Goal: Contribute content: Add original content to the website for others to see

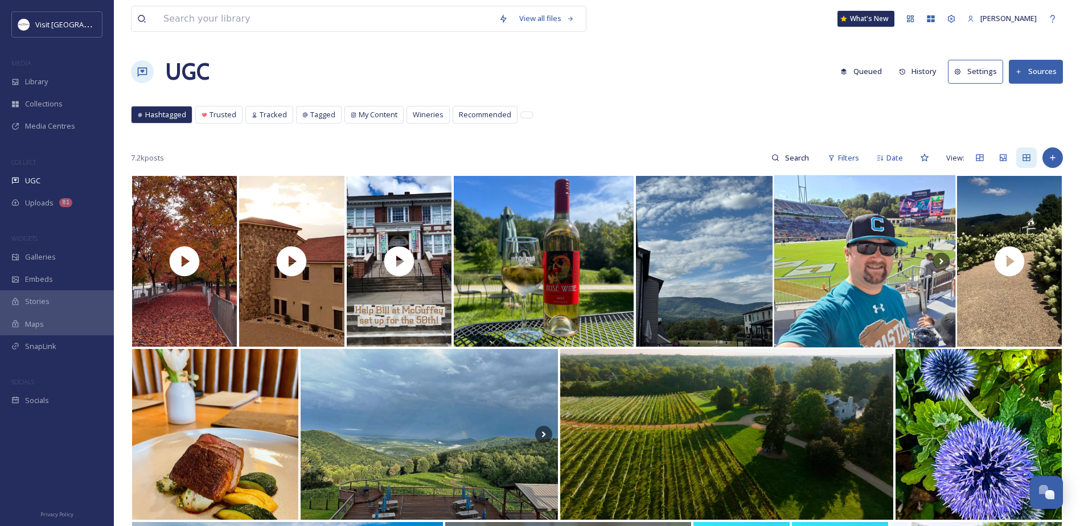
scroll to position [295, 0]
click at [1058, 165] on div "Add Post" at bounding box center [1053, 158] width 21 height 21
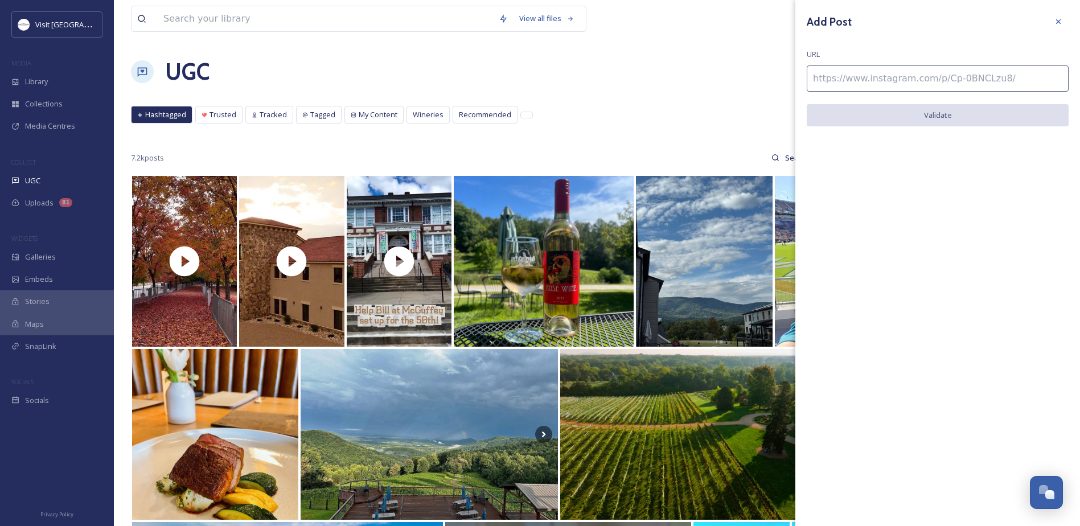
click at [885, 79] on input at bounding box center [938, 78] width 262 height 26
paste input "[URL][DOMAIN_NAME]"
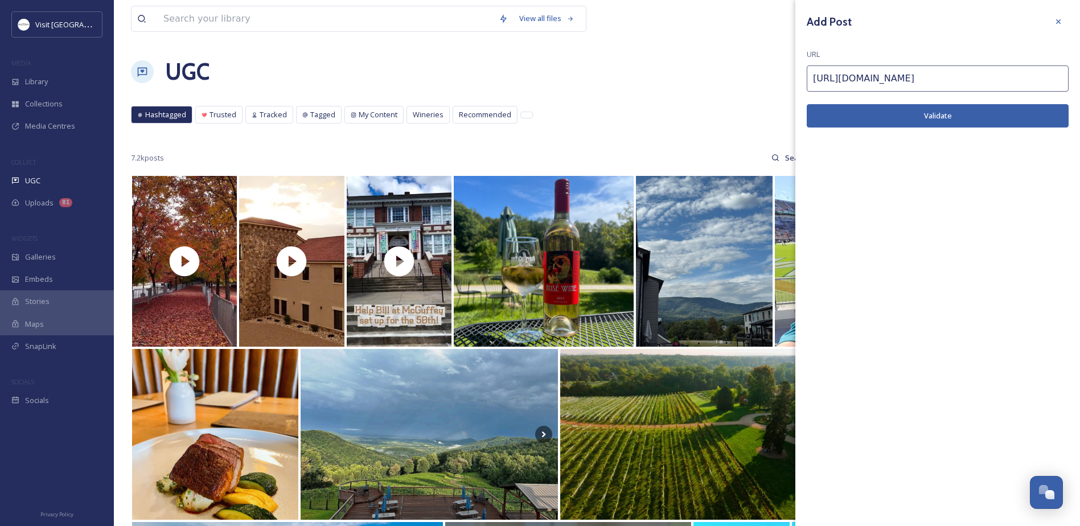
type input "[URL][DOMAIN_NAME]"
click at [877, 108] on button "Validate" at bounding box center [938, 115] width 262 height 23
drag, startPoint x: 926, startPoint y: 112, endPoint x: 383, endPoint y: 68, distance: 544.0
click at [926, 112] on button "Add Post" at bounding box center [938, 115] width 262 height 23
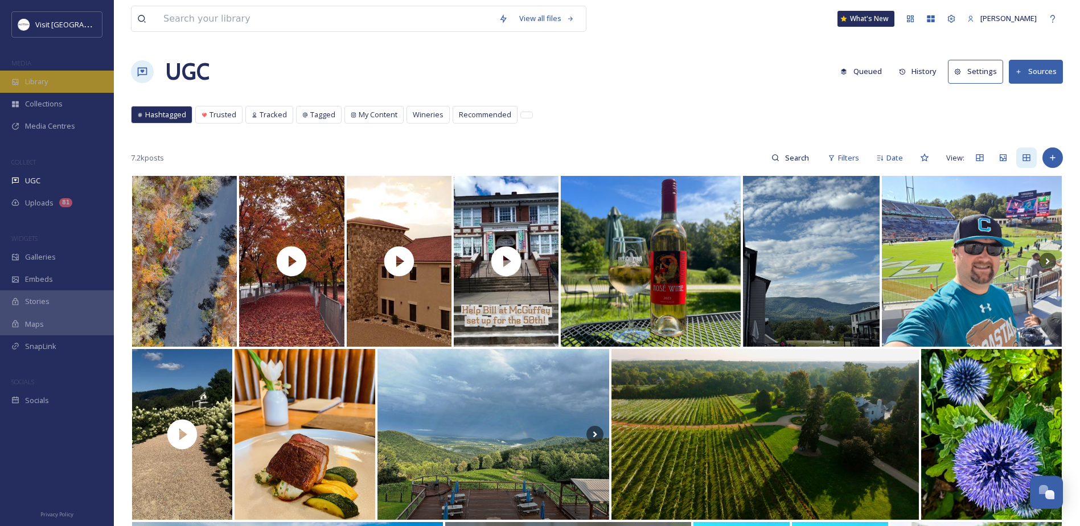
click at [38, 81] on span "Library" at bounding box center [36, 81] width 23 height 11
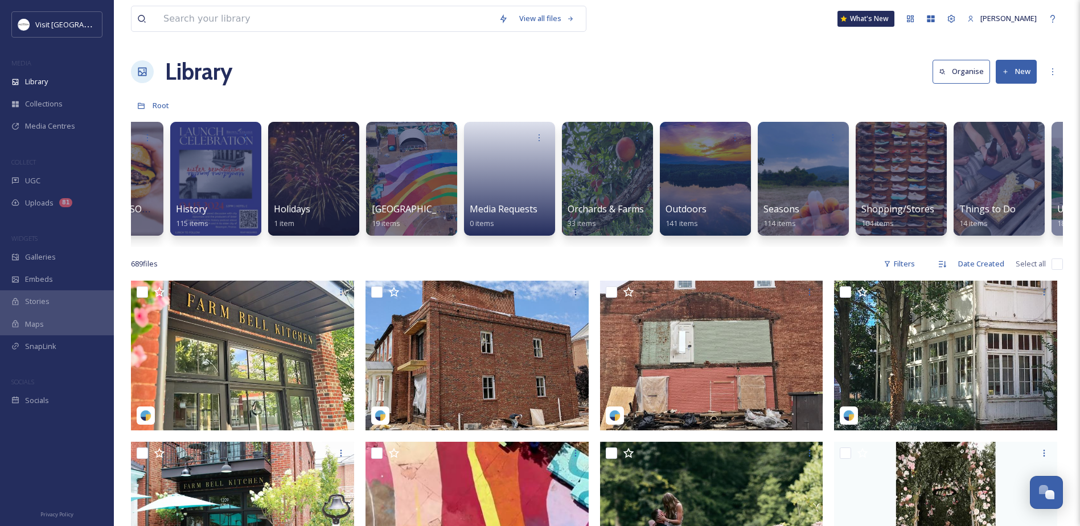
scroll to position [0, 1160]
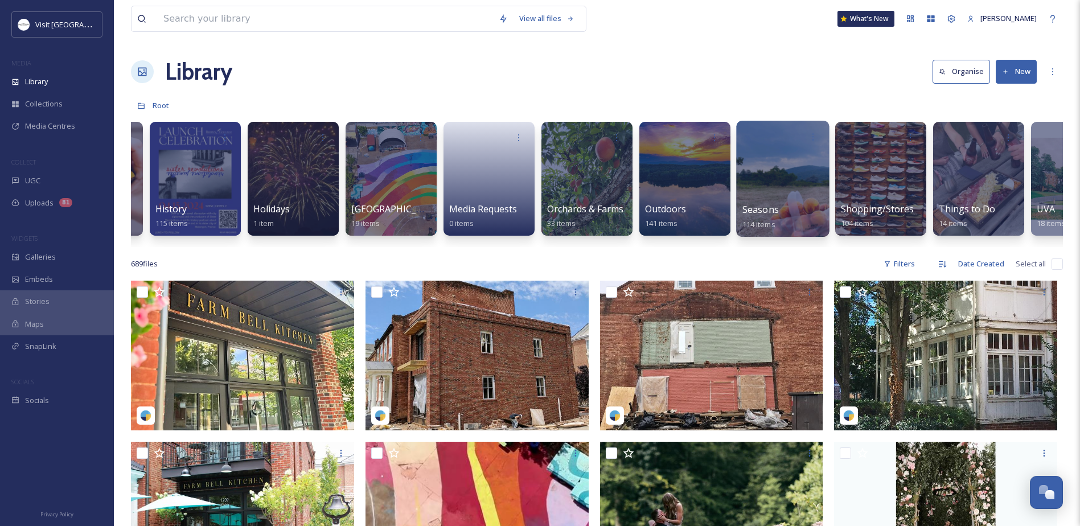
click at [793, 188] on div at bounding box center [782, 179] width 93 height 116
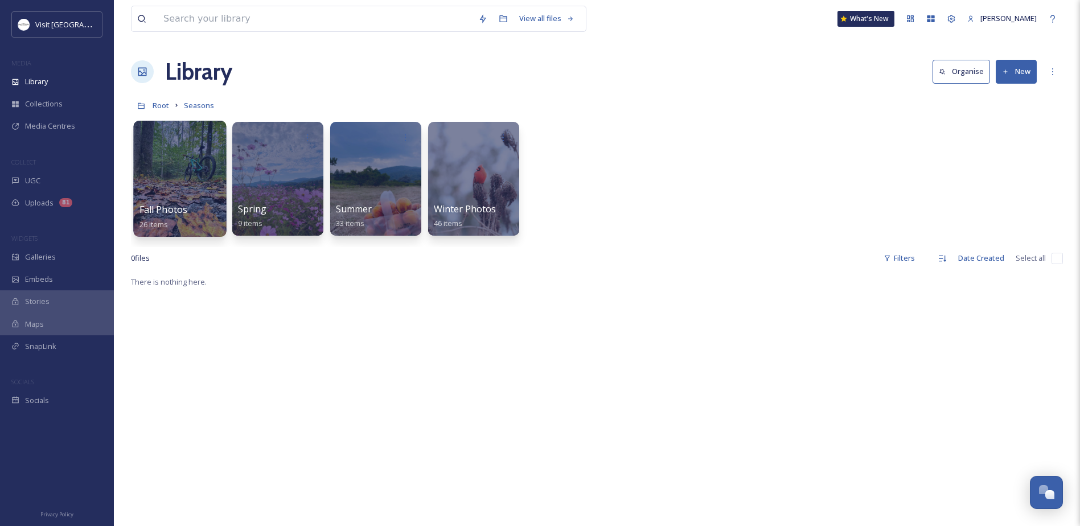
click at [153, 167] on div at bounding box center [179, 179] width 93 height 116
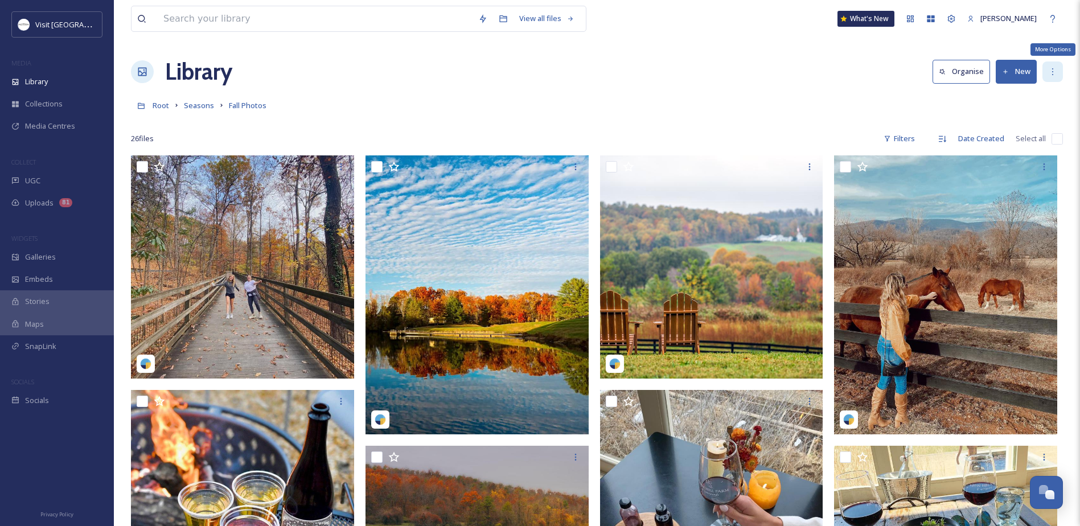
click at [1046, 75] on div "More Options" at bounding box center [1053, 72] width 21 height 21
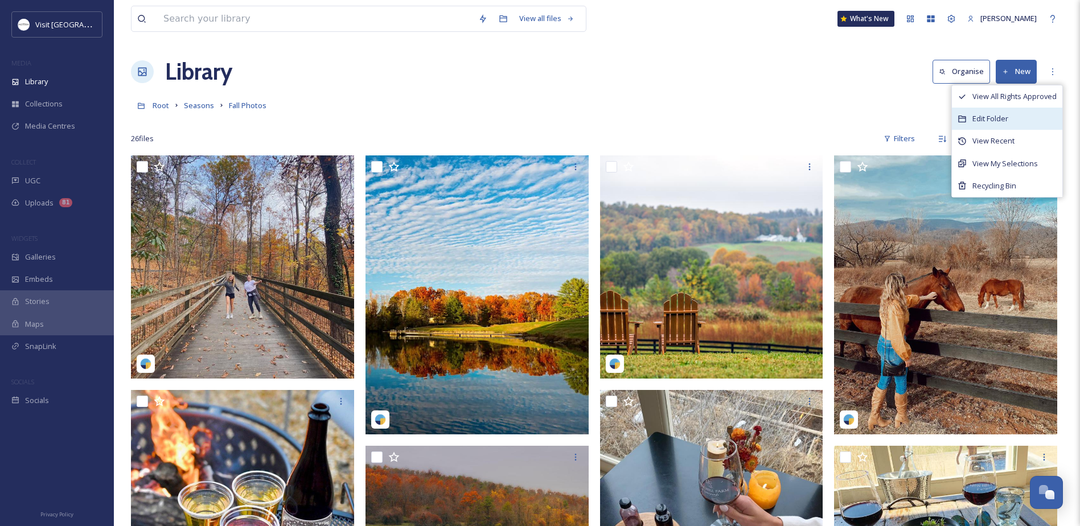
click at [996, 116] on span "Edit Folder" at bounding box center [991, 118] width 36 height 11
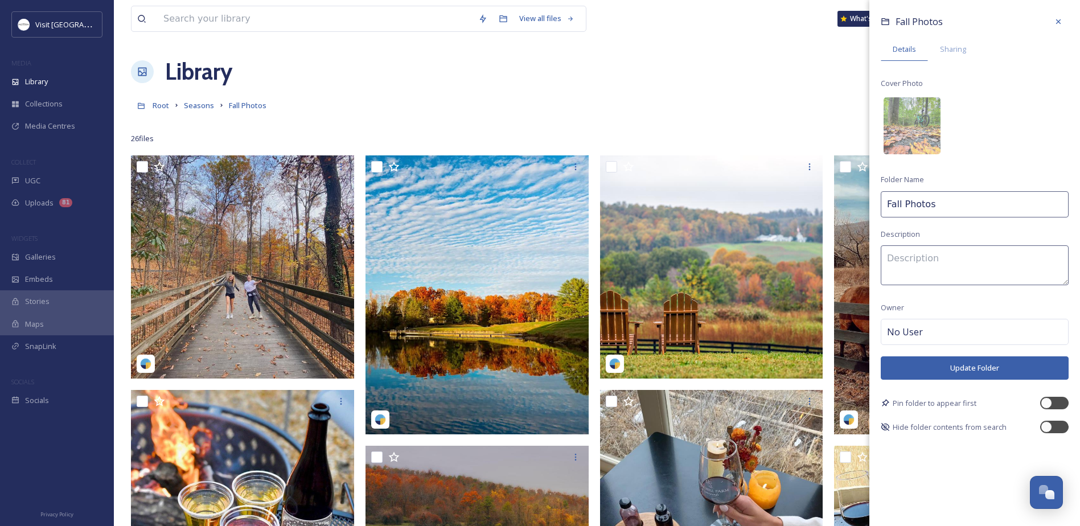
drag, startPoint x: 903, startPoint y: 200, endPoint x: 956, endPoint y: 216, distance: 55.3
click at [953, 216] on input "Fall Photos" at bounding box center [975, 204] width 188 height 26
type input "Fall UGC"
click at [927, 377] on button "Update Folder" at bounding box center [975, 368] width 188 height 23
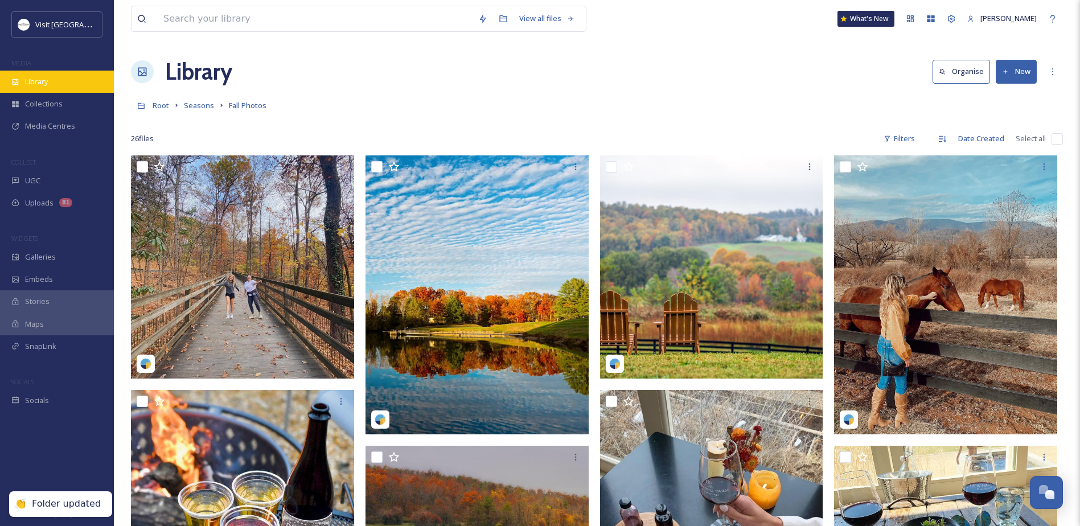
click at [44, 85] on span "Library" at bounding box center [36, 81] width 23 height 11
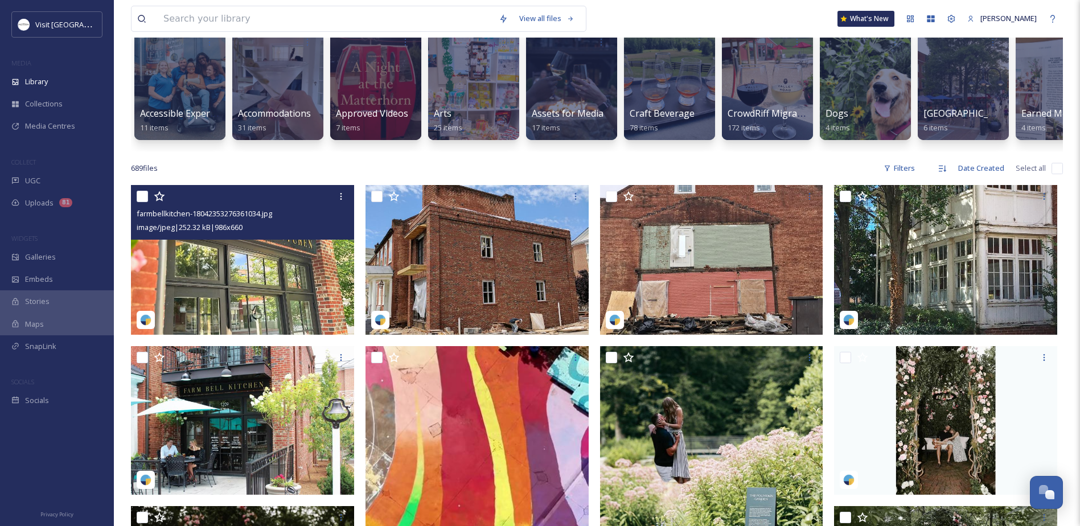
scroll to position [114, 0]
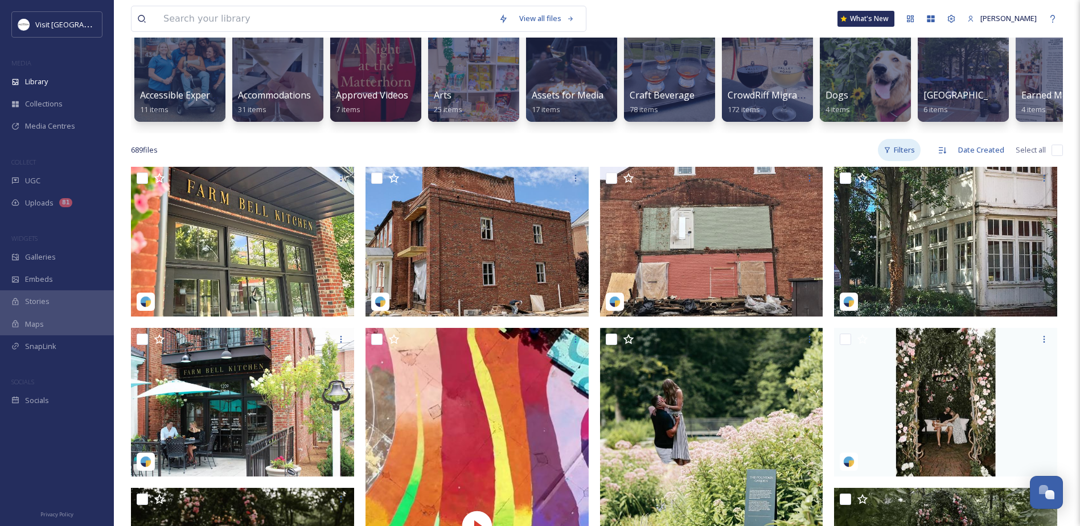
click at [902, 157] on div "Filters" at bounding box center [899, 150] width 43 height 22
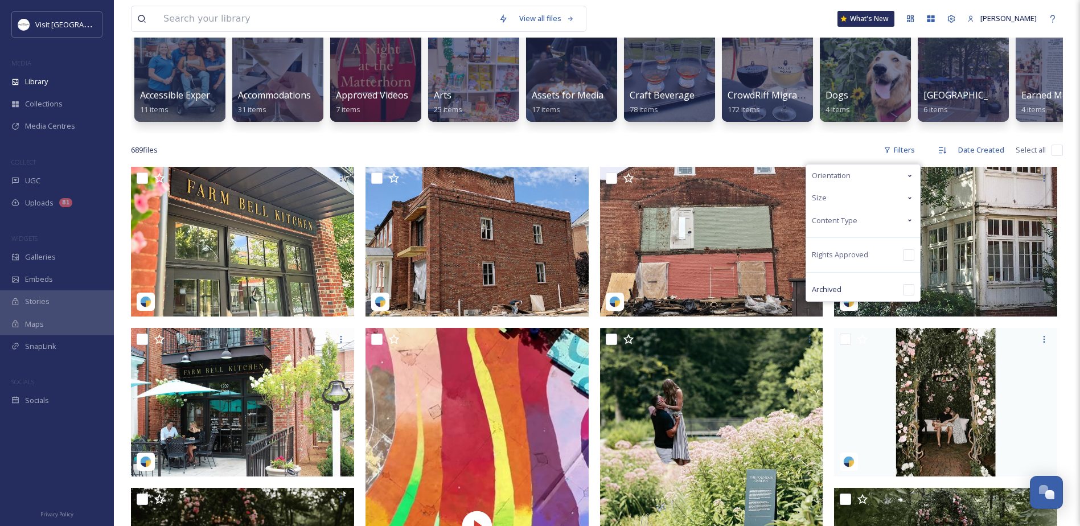
click at [858, 232] on div "Content Type" at bounding box center [863, 221] width 114 height 22
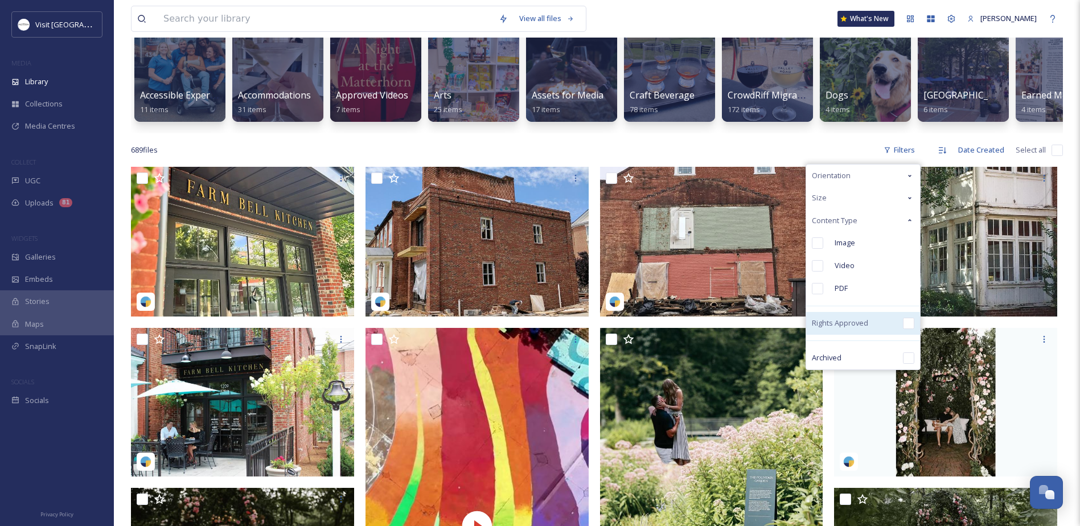
click at [832, 329] on span "Rights Approved" at bounding box center [840, 323] width 56 height 11
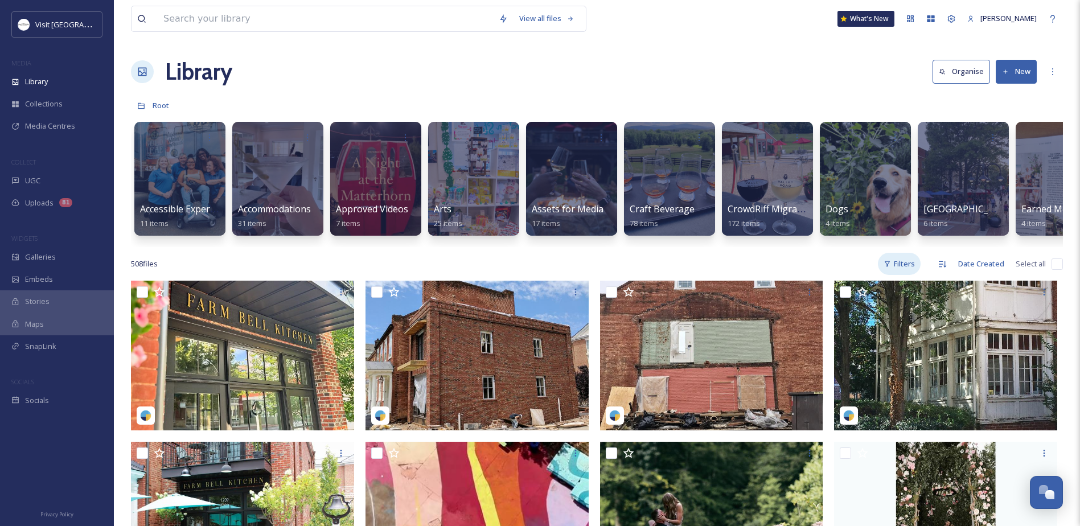
click at [921, 271] on div "Filters" at bounding box center [899, 264] width 43 height 22
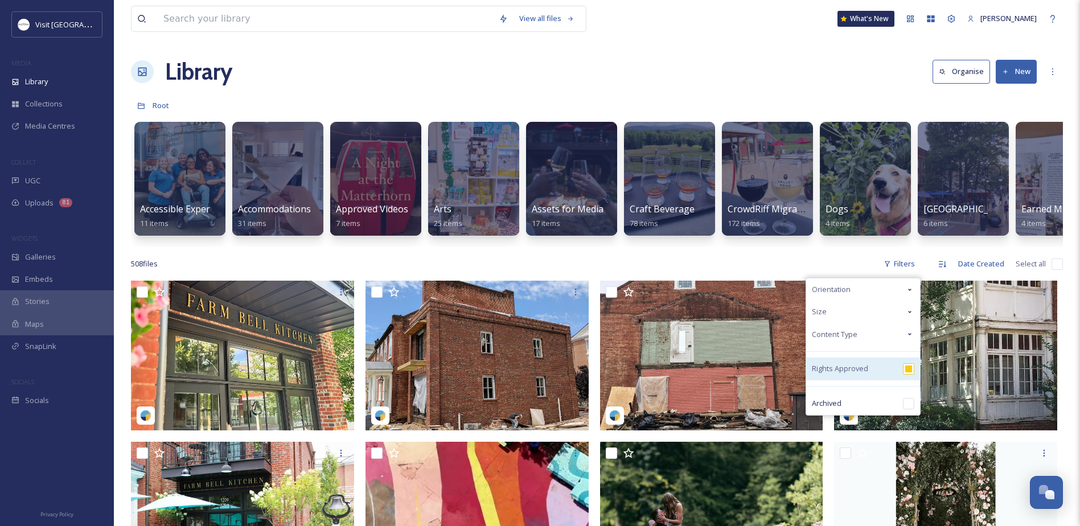
click at [910, 375] on input "checkbox" at bounding box center [908, 368] width 11 height 11
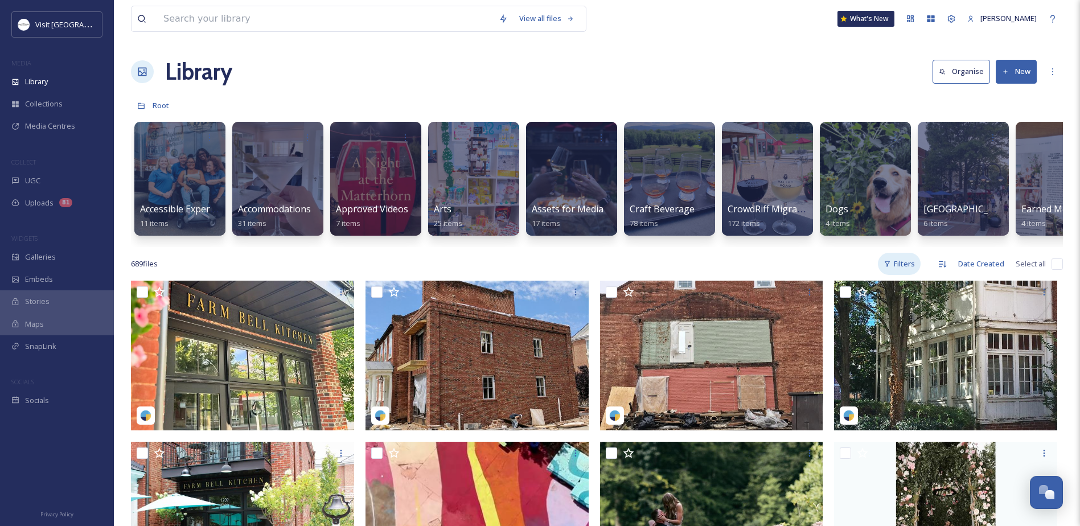
click at [919, 271] on div "Filters" at bounding box center [899, 264] width 43 height 22
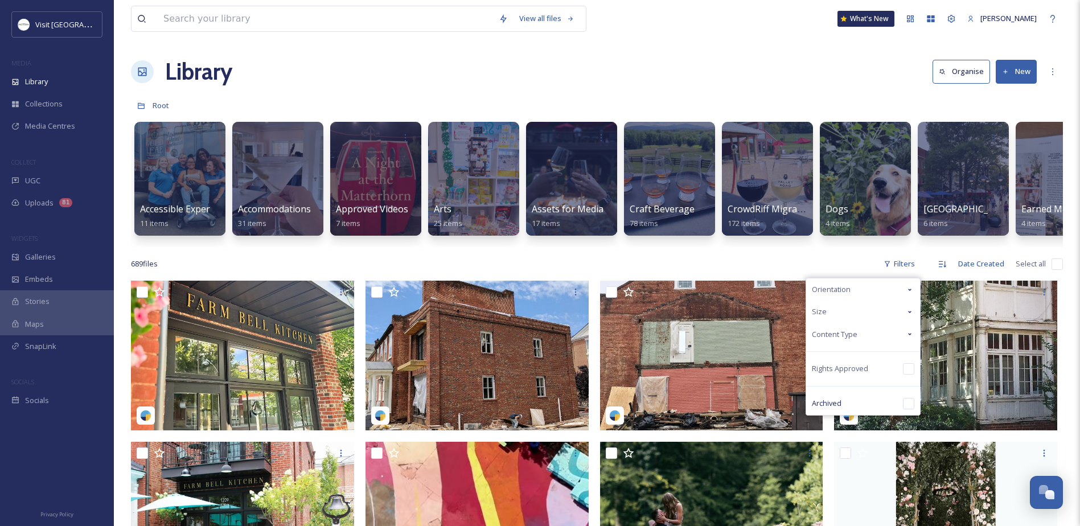
click at [908, 339] on icon at bounding box center [910, 334] width 9 height 9
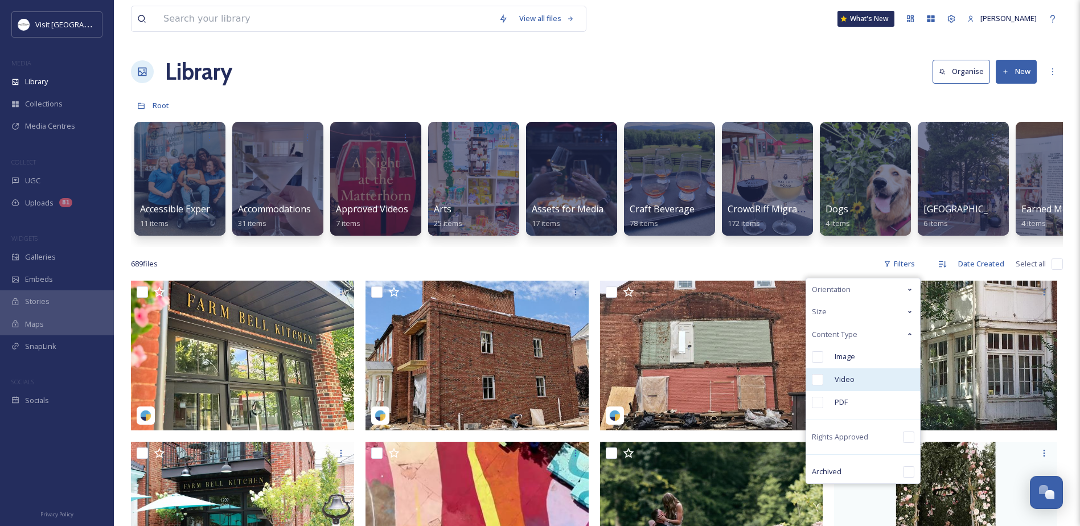
click at [847, 385] on span "Video" at bounding box center [845, 379] width 20 height 11
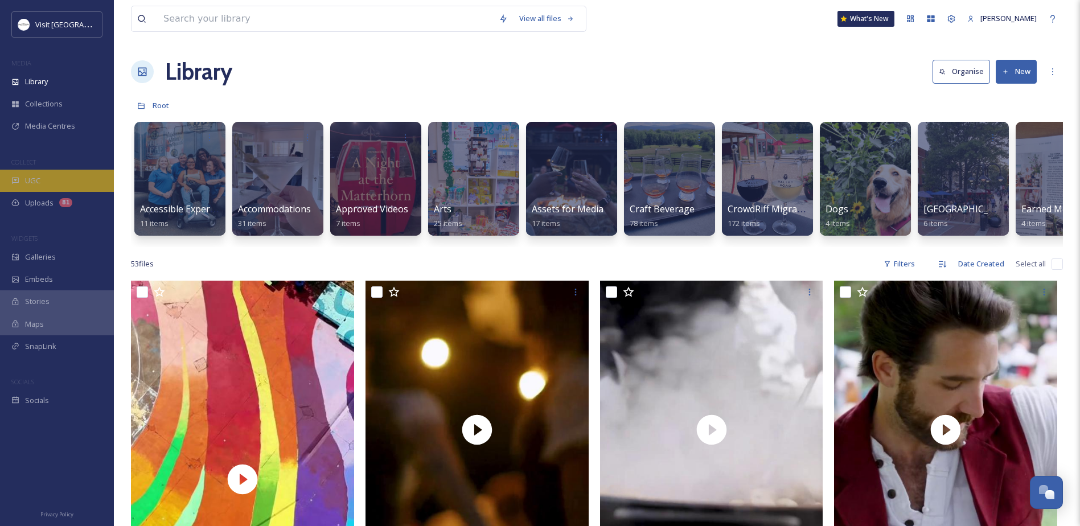
click at [44, 176] on div "UGC" at bounding box center [57, 181] width 114 height 22
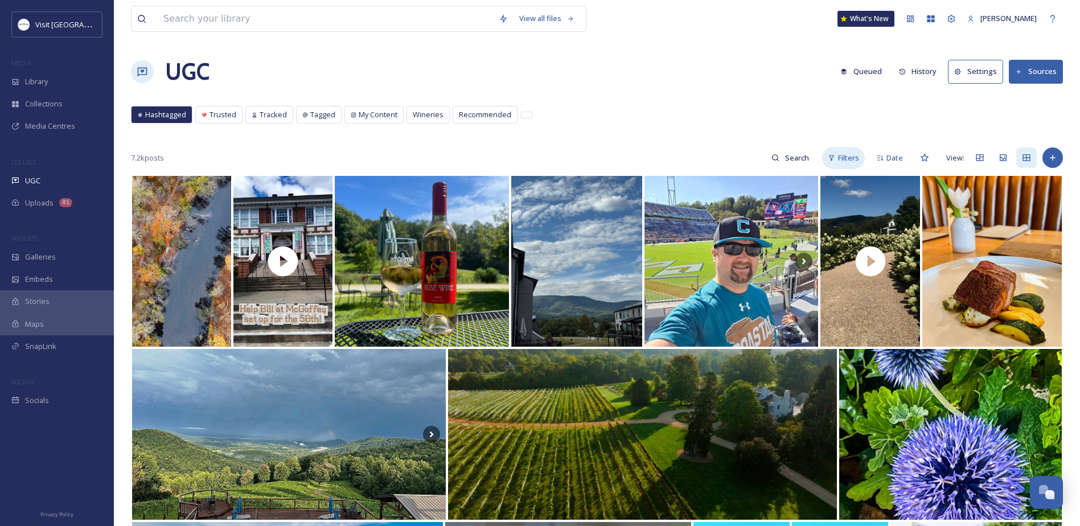
click at [853, 158] on span "Filters" at bounding box center [848, 158] width 21 height 11
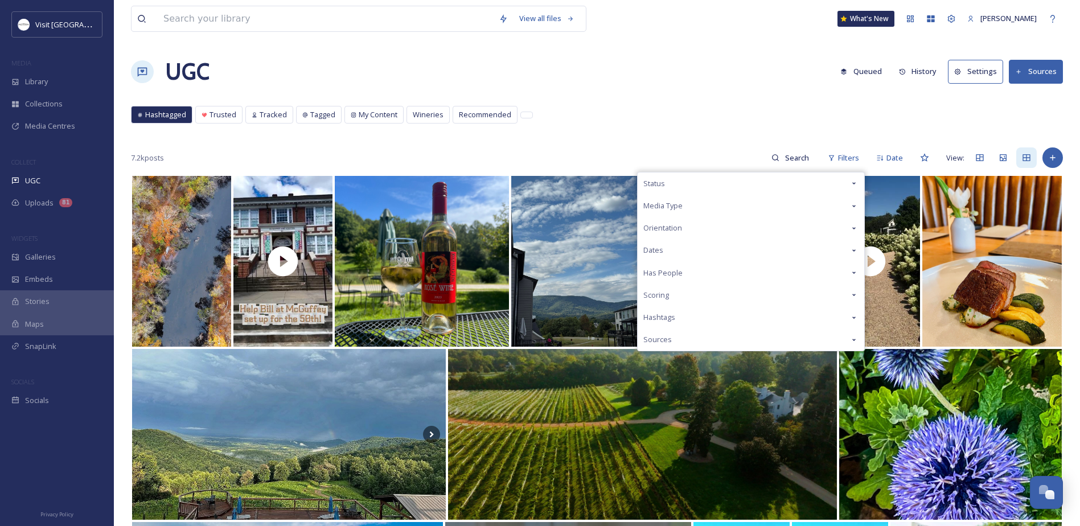
click at [796, 198] on div "Media Type" at bounding box center [751, 206] width 227 height 22
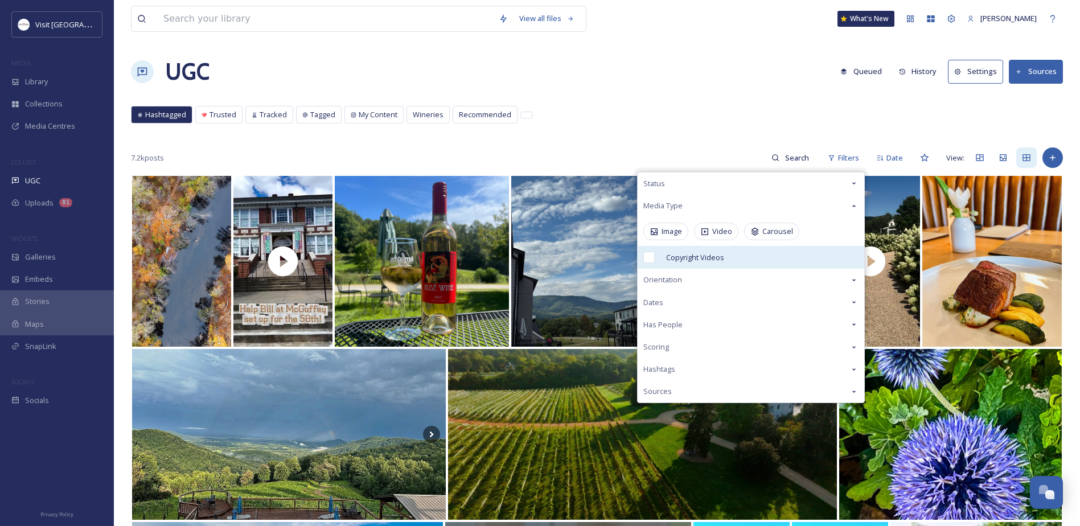
click at [695, 257] on span "Copyright Videos" at bounding box center [695, 257] width 58 height 11
checkbox input "true"
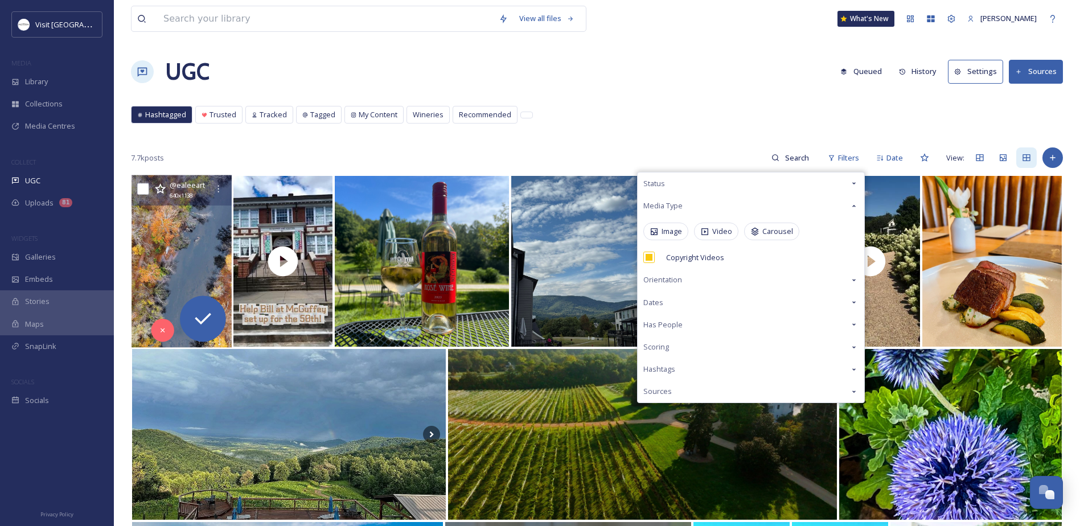
click at [138, 189] on input "checkbox" at bounding box center [142, 188] width 11 height 11
checkbox input "true"
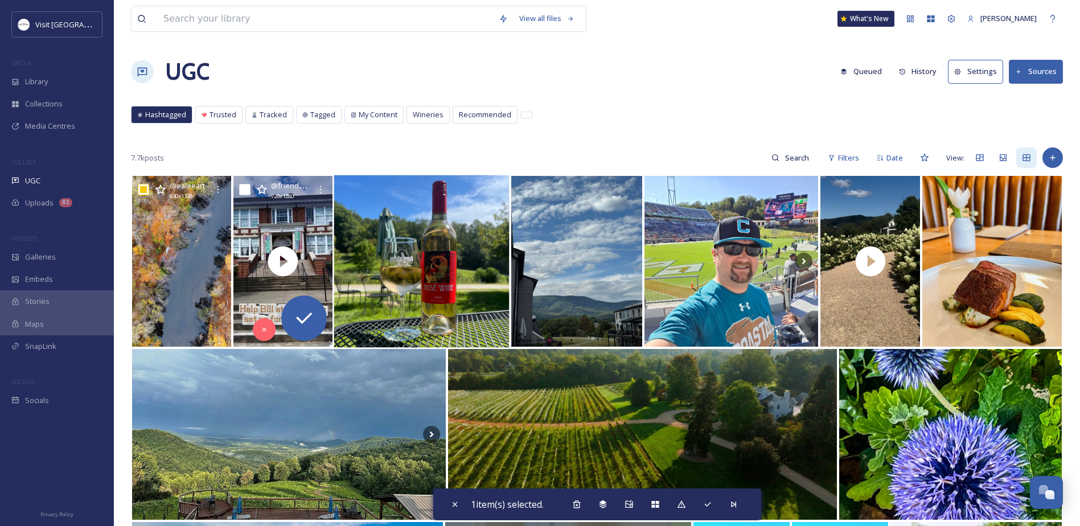
drag, startPoint x: 241, startPoint y: 185, endPoint x: 353, endPoint y: 189, distance: 111.1
click at [243, 185] on input "checkbox" at bounding box center [244, 189] width 11 height 11
click at [249, 183] on input "checkbox" at bounding box center [244, 188] width 11 height 11
checkbox input "false"
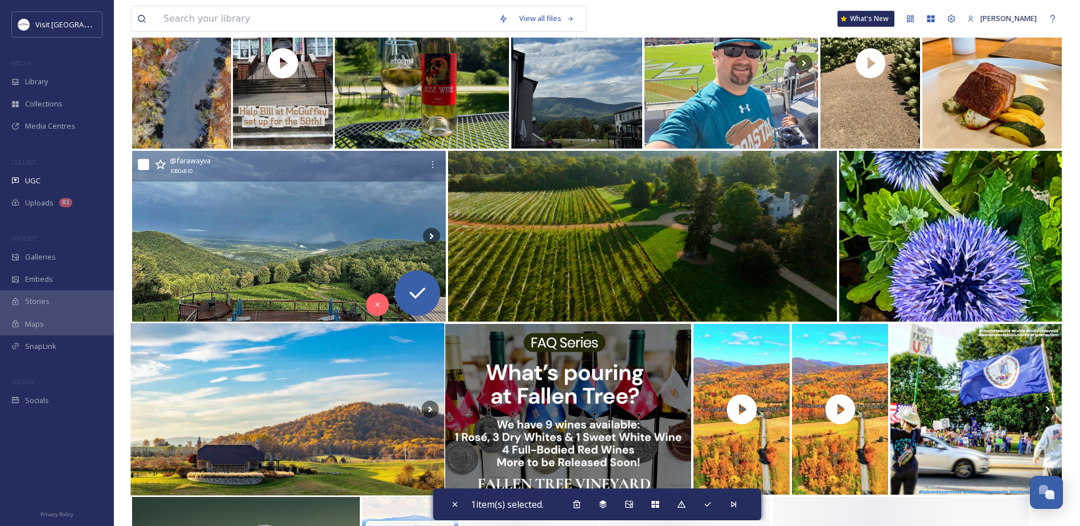
scroll to position [370, 0]
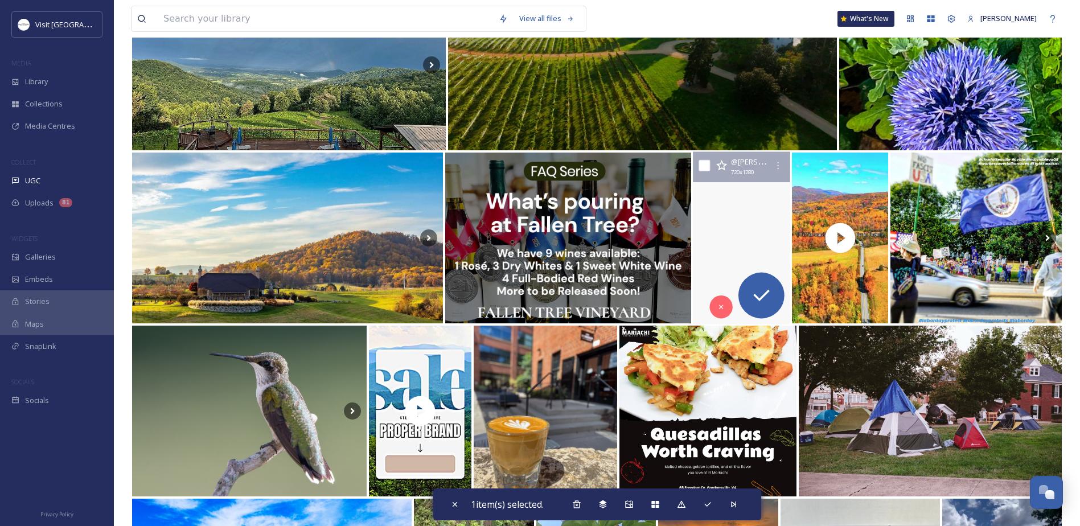
click at [739, 191] on video "No filters, no edits, just real views from a real town that might be the most b…" at bounding box center [742, 238] width 104 height 173
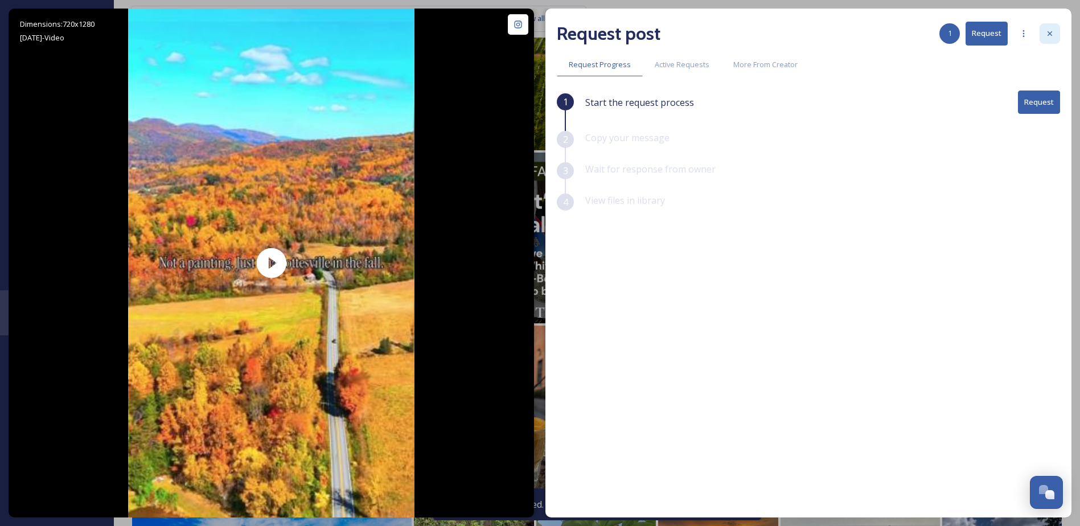
click at [1059, 38] on div at bounding box center [1050, 33] width 21 height 21
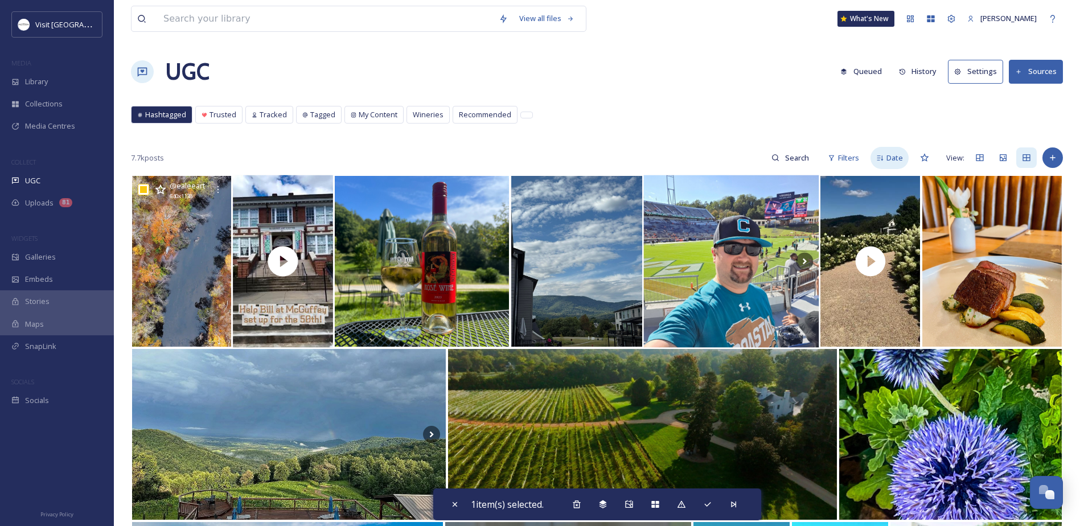
click at [891, 153] on span "Date" at bounding box center [895, 158] width 17 height 11
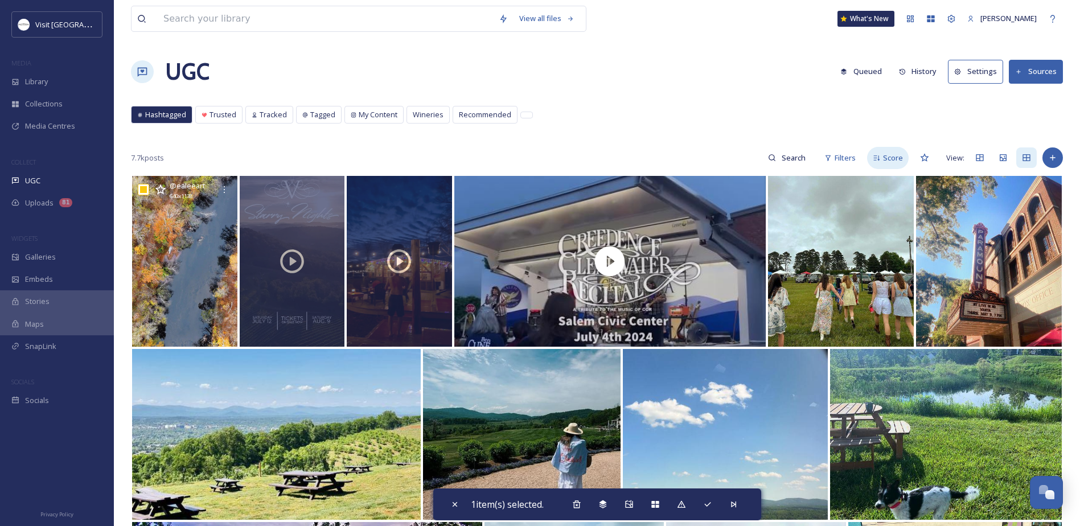
click at [898, 160] on span "Score" at bounding box center [893, 158] width 20 height 11
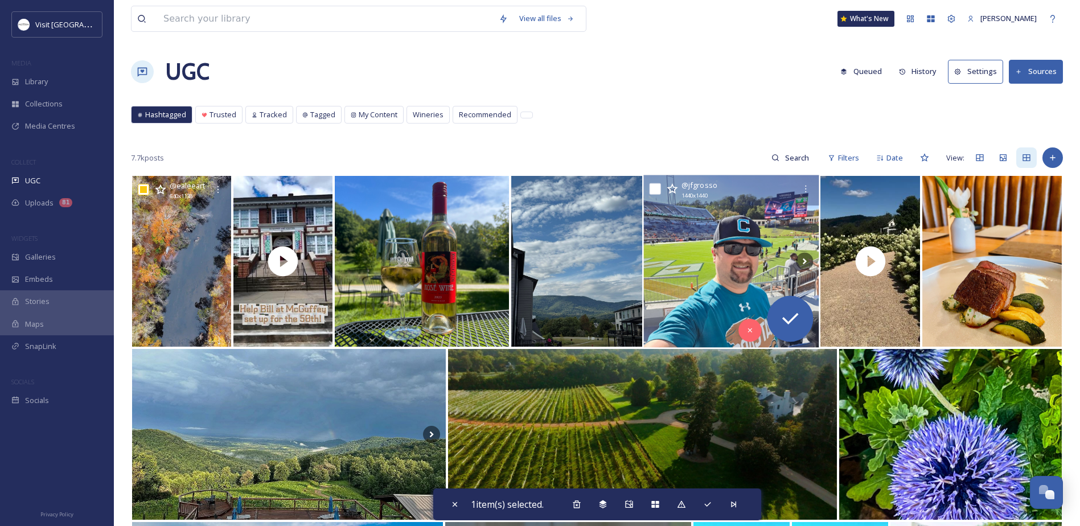
scroll to position [57, 0]
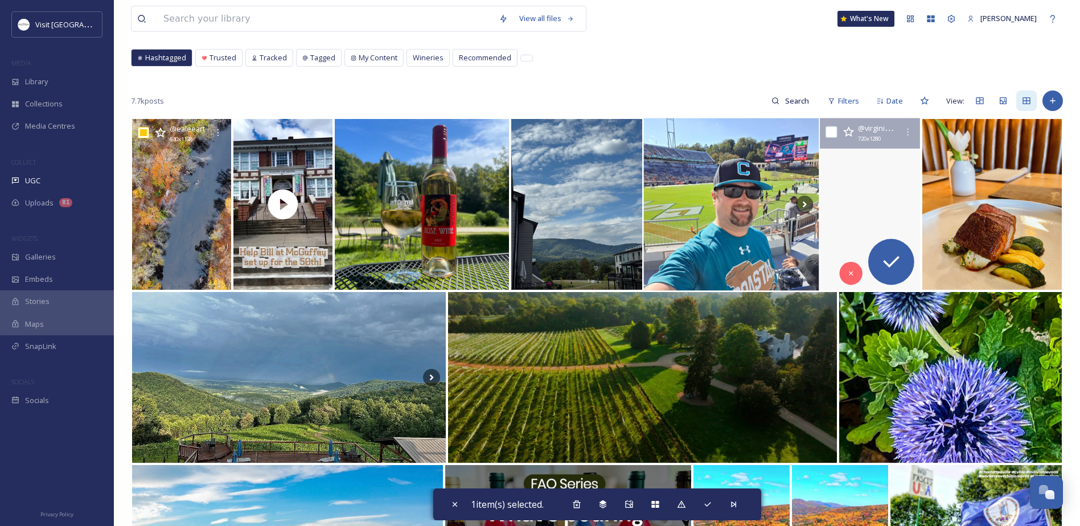
click at [872, 178] on video "It’s hydrangea season at Pippin Hill Winery!\a#virginiawinetrail #vineyardviews…" at bounding box center [871, 204] width 104 height 173
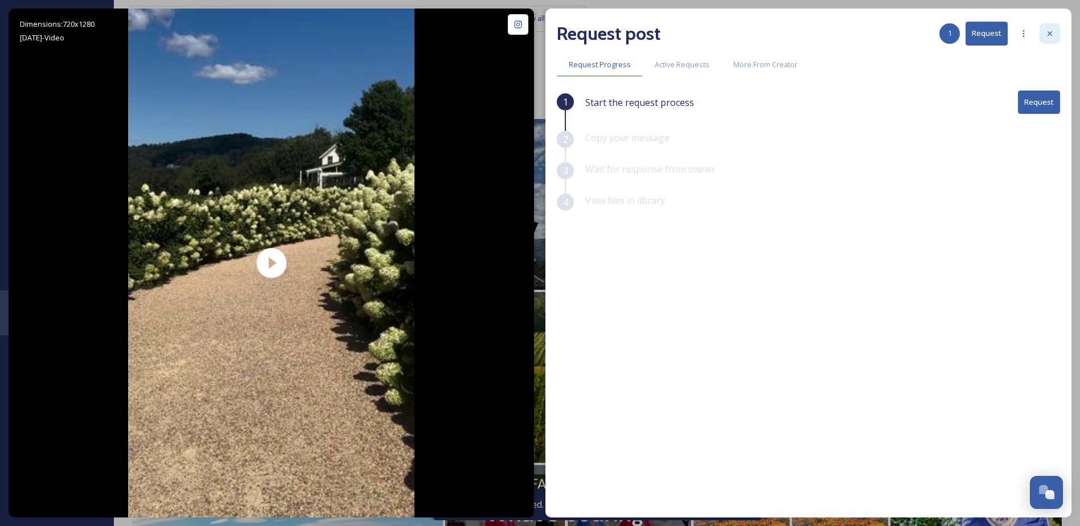
click at [1053, 34] on icon at bounding box center [1050, 33] width 9 height 9
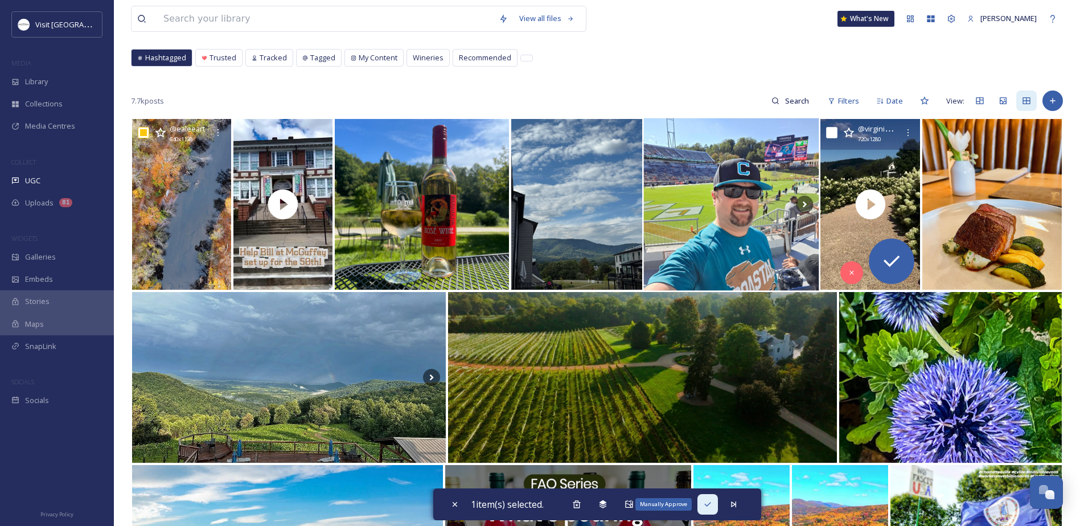
click at [710, 500] on icon at bounding box center [707, 504] width 9 height 9
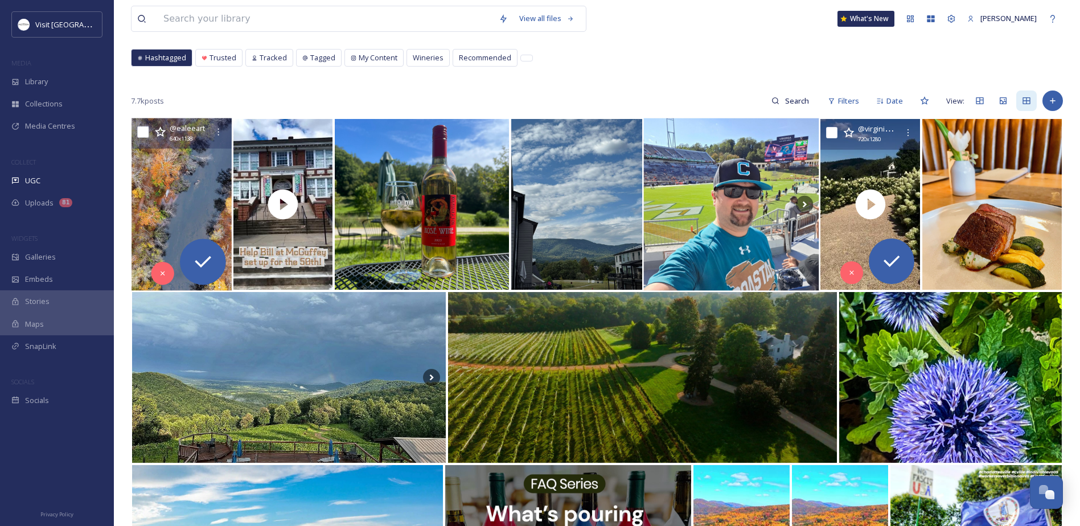
click at [182, 157] on img at bounding box center [182, 204] width 104 height 173
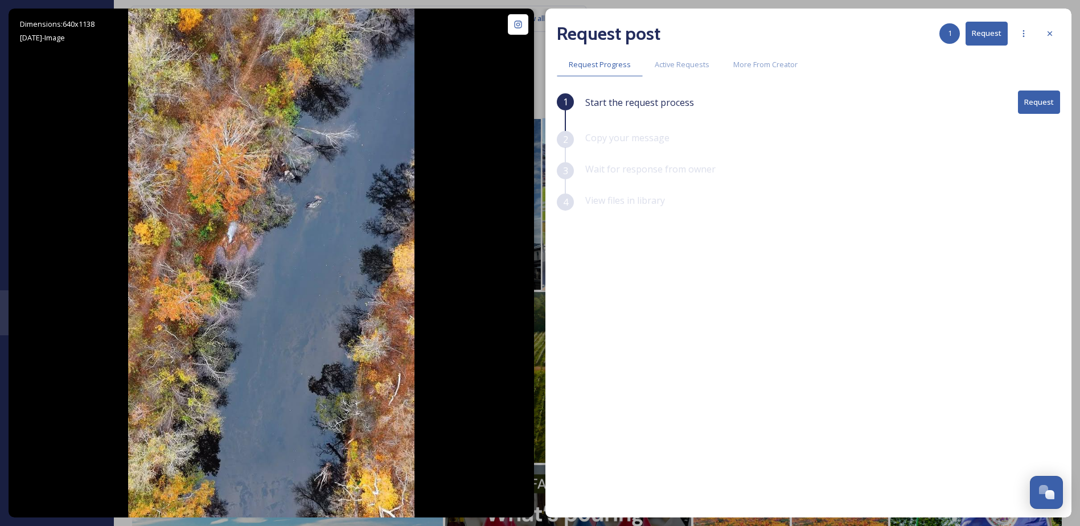
click at [1035, 102] on button "Request" at bounding box center [1039, 102] width 42 height 23
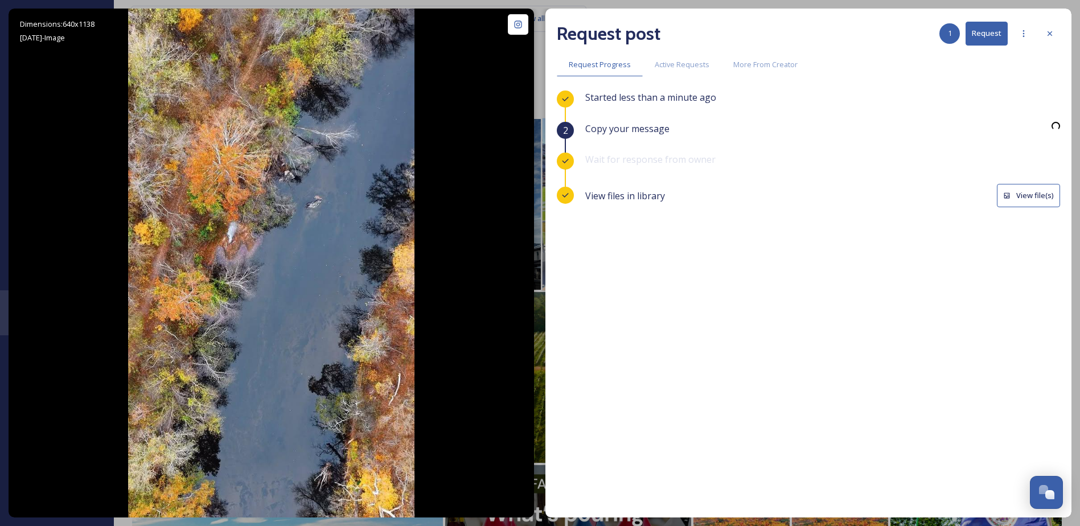
click at [1027, 196] on button "View file(s)" at bounding box center [1028, 195] width 63 height 23
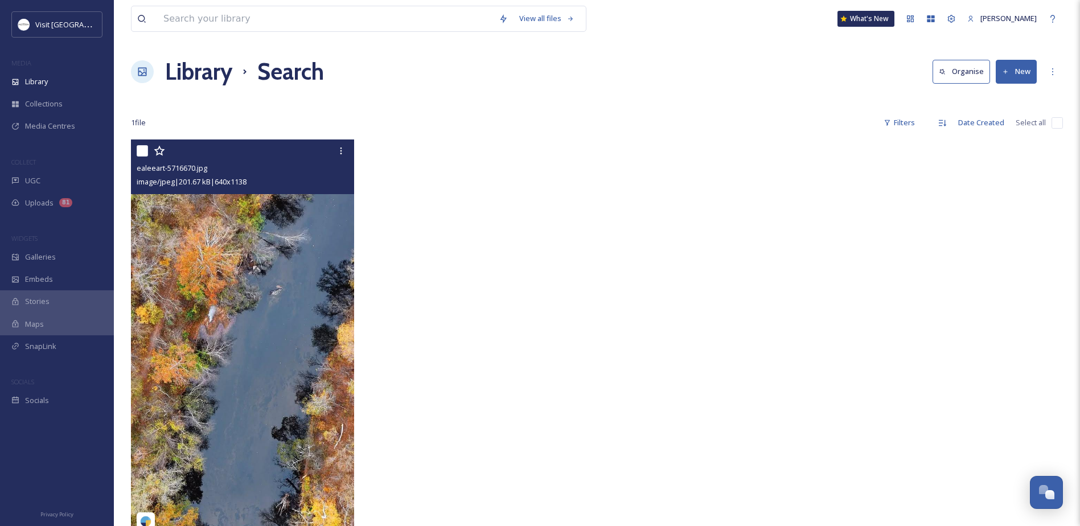
click at [290, 256] on img at bounding box center [242, 338] width 223 height 397
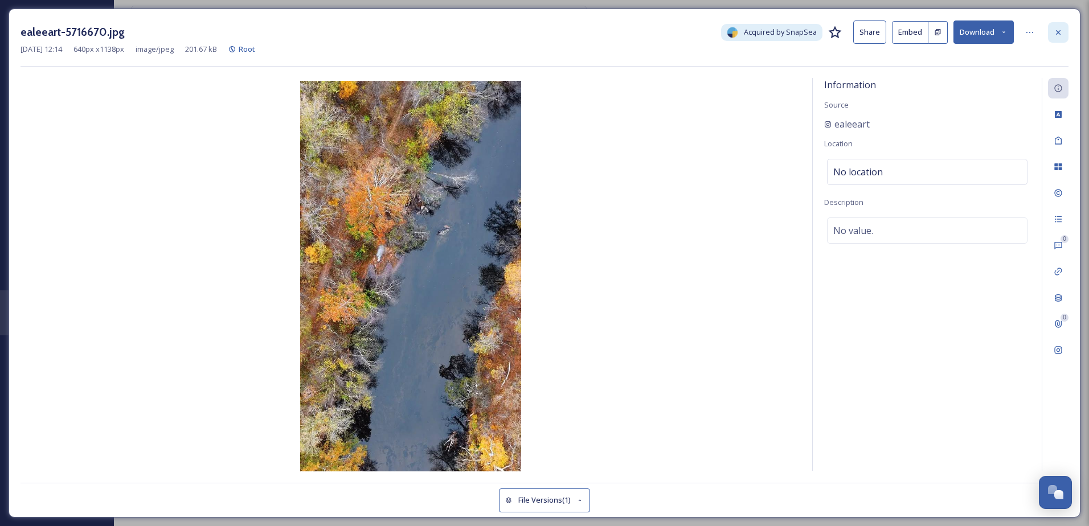
click at [1059, 29] on icon at bounding box center [1058, 32] width 9 height 9
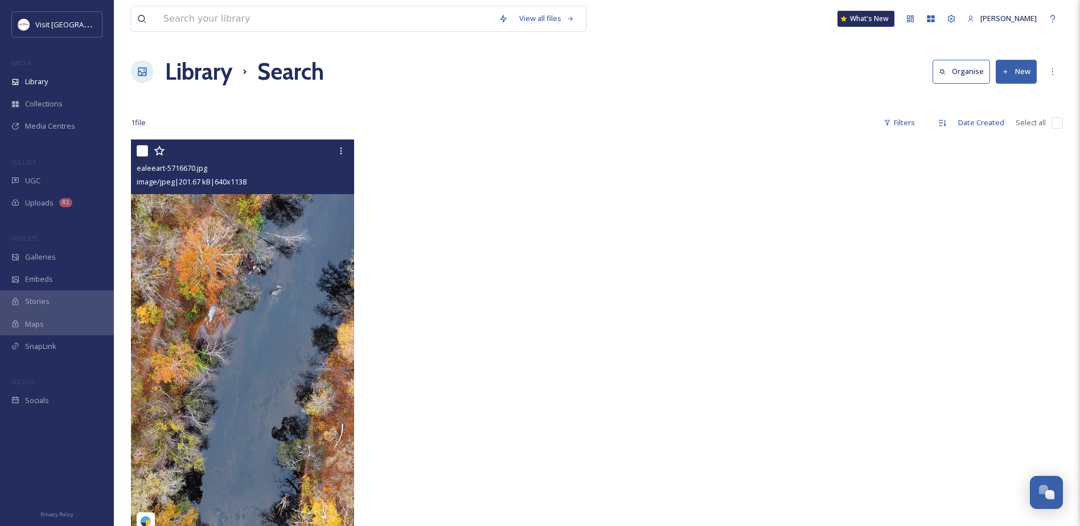
click at [142, 150] on input "checkbox" at bounding box center [142, 150] width 11 height 11
checkbox input "true"
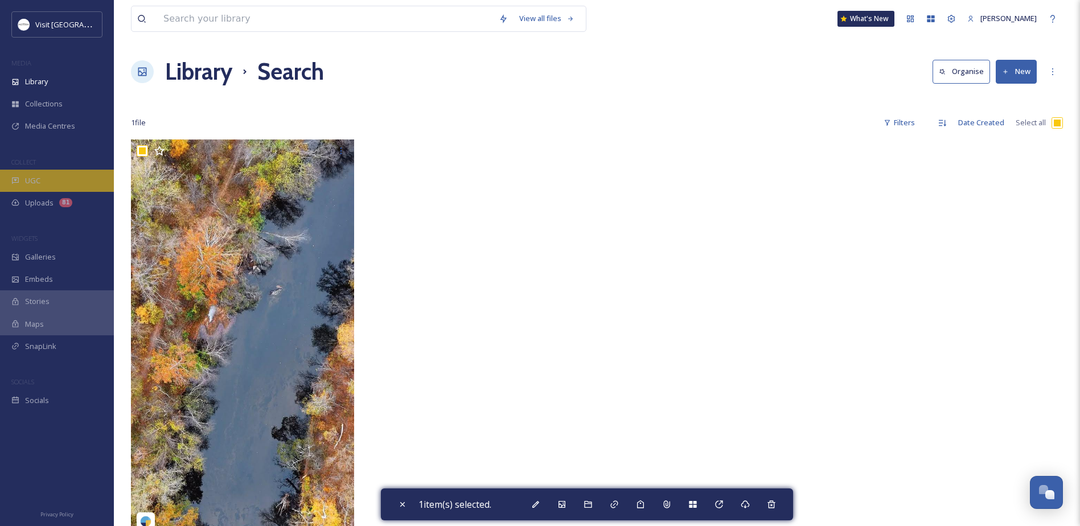
click at [24, 175] on div "UGC" at bounding box center [57, 181] width 114 height 22
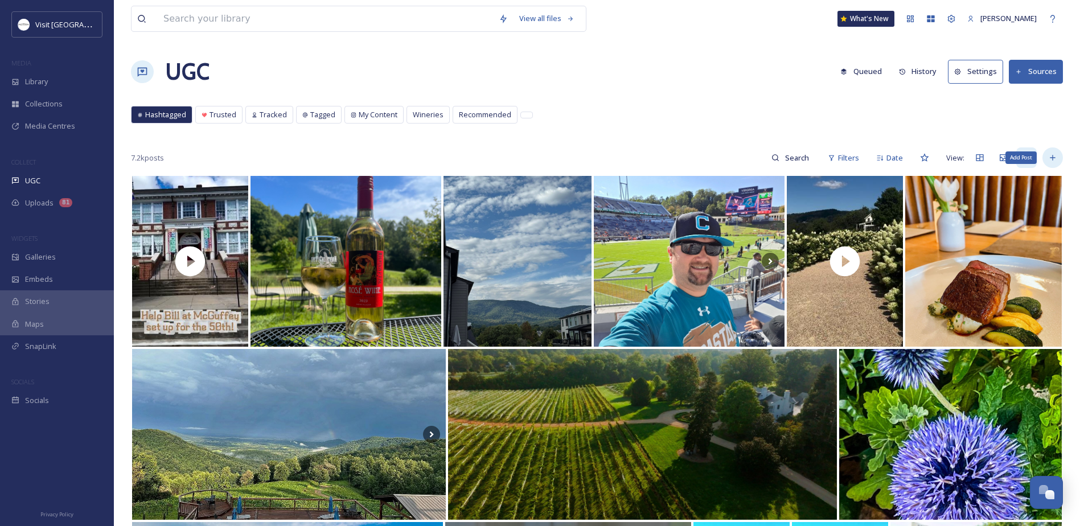
click at [1050, 150] on div "Add Post" at bounding box center [1053, 158] width 21 height 21
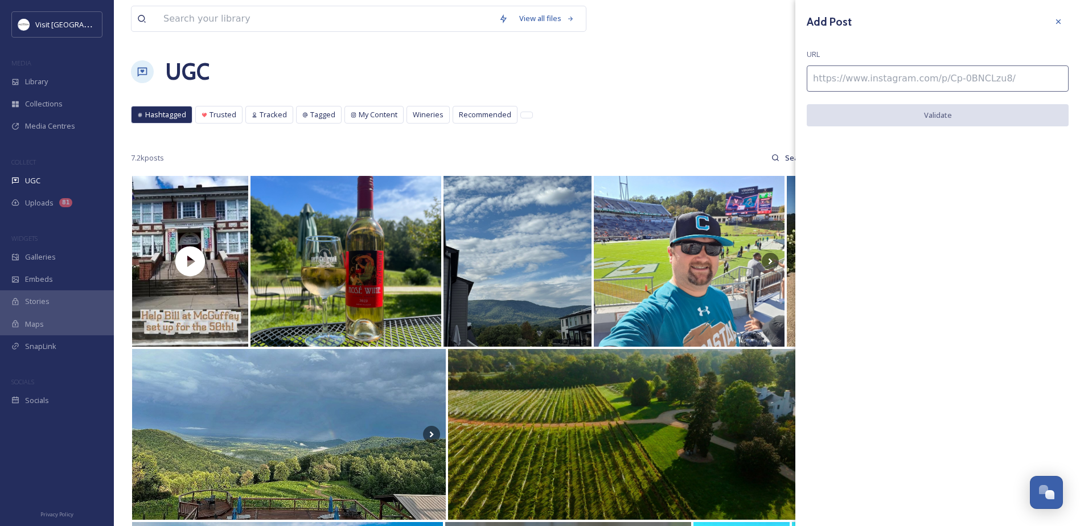
click at [951, 83] on input at bounding box center [938, 78] width 262 height 26
paste input "[URL][DOMAIN_NAME]"
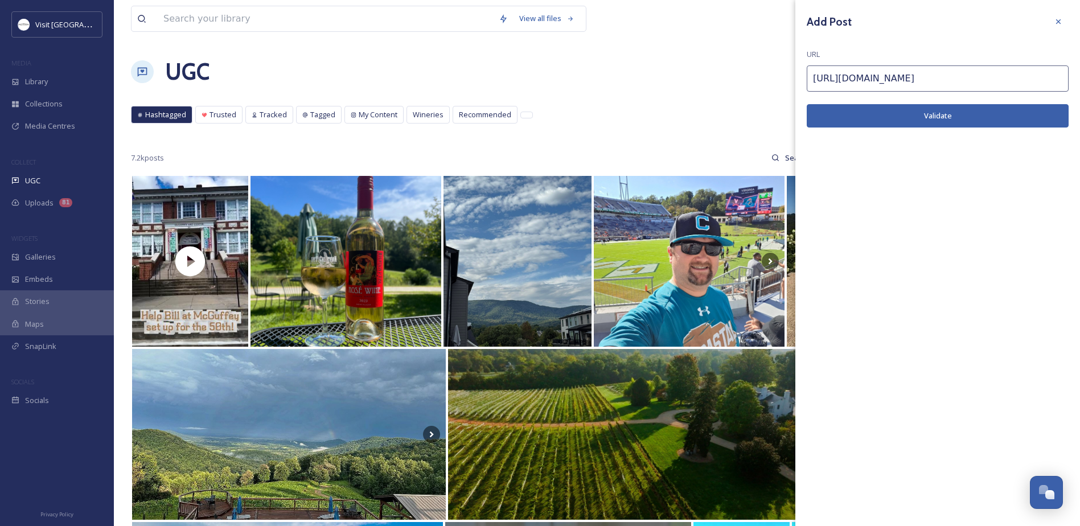
type input "[URL][DOMAIN_NAME]"
click at [961, 114] on button "Validate" at bounding box center [938, 115] width 262 height 23
click at [973, 114] on button "Add Post" at bounding box center [938, 115] width 262 height 23
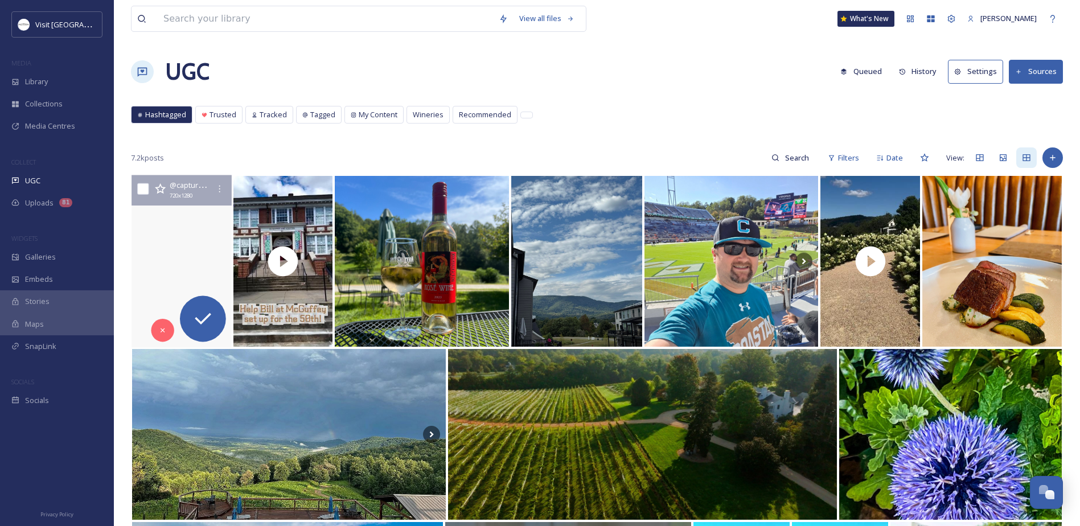
click at [198, 215] on video at bounding box center [182, 261] width 104 height 173
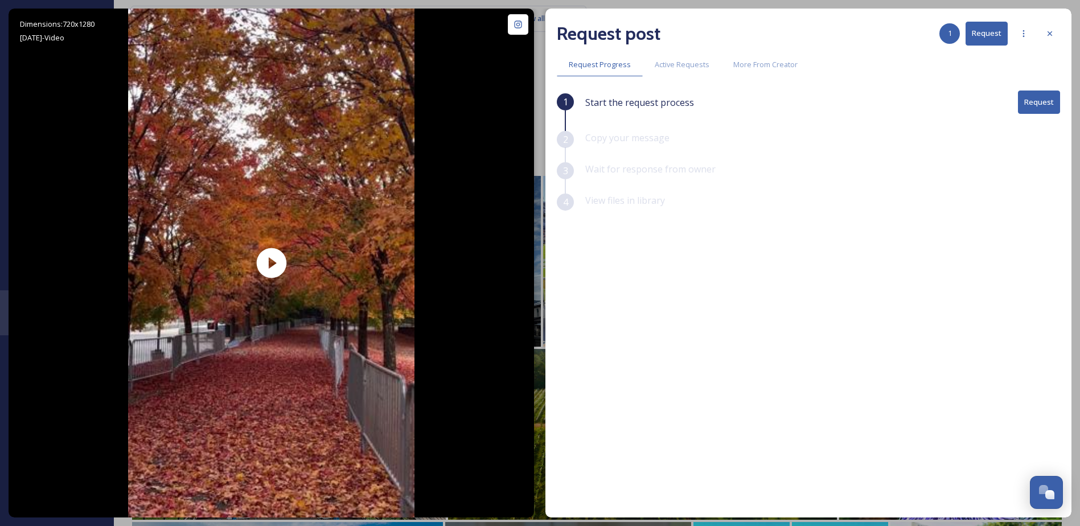
click at [1030, 99] on button "Request" at bounding box center [1039, 102] width 42 height 23
click at [1026, 33] on icon at bounding box center [1023, 33] width 9 height 9
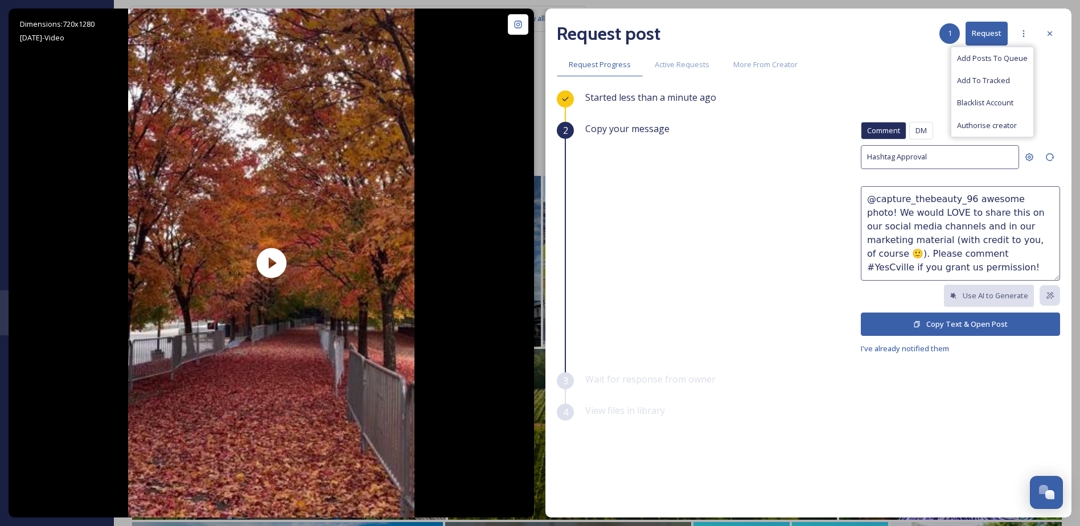
click at [861, 77] on div "Request post 1 Request Add Posts To Queue Add To Tracked Blacklist Account Auth…" at bounding box center [809, 263] width 526 height 509
click at [883, 349] on span "I've already notified them" at bounding box center [905, 348] width 88 height 10
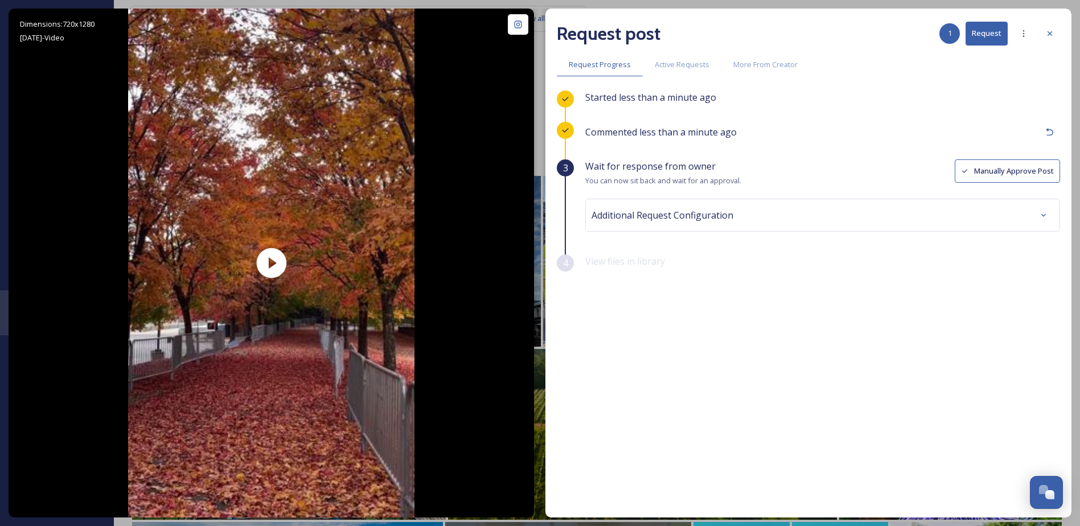
click at [990, 171] on button "Manually Approve Post" at bounding box center [1007, 170] width 105 height 23
click at [988, 214] on div "Additional Request Configuration" at bounding box center [823, 215] width 462 height 21
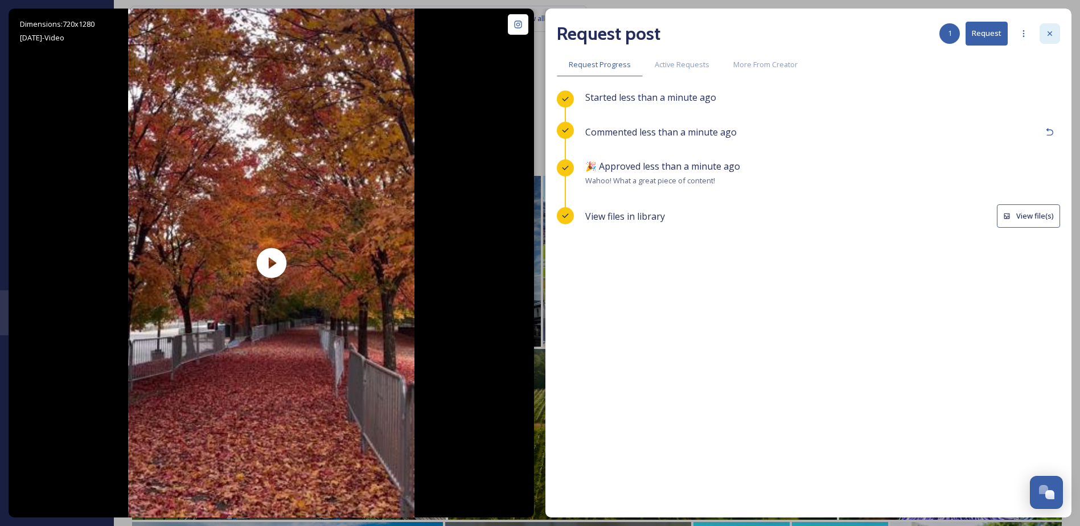
click at [1050, 31] on icon at bounding box center [1050, 33] width 9 height 9
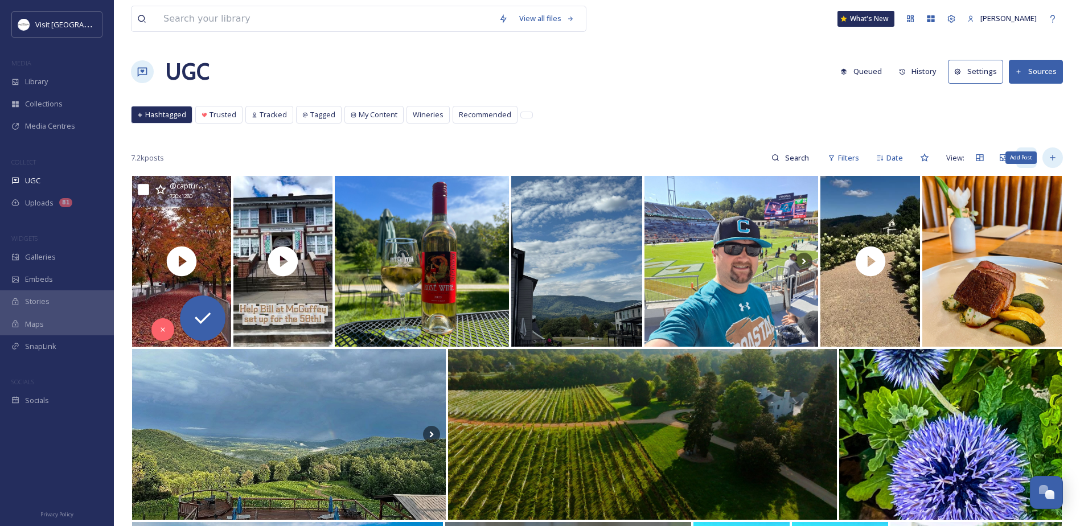
click at [1056, 161] on icon at bounding box center [1053, 157] width 9 height 9
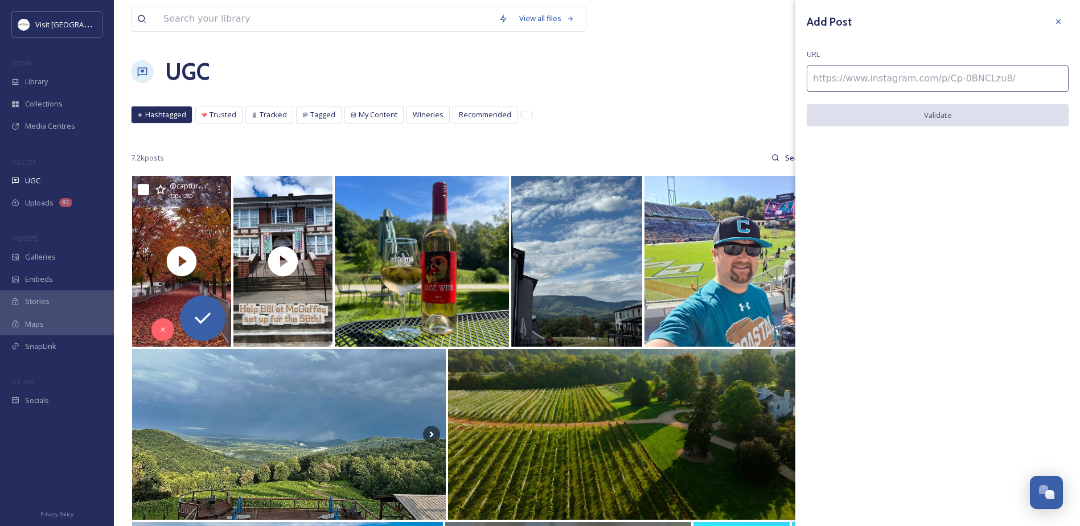
click at [861, 65] on div "Add Post URL Validate" at bounding box center [938, 77] width 285 height 155
click at [859, 75] on input at bounding box center [938, 78] width 262 height 26
paste input "[URL][DOMAIN_NAME]"
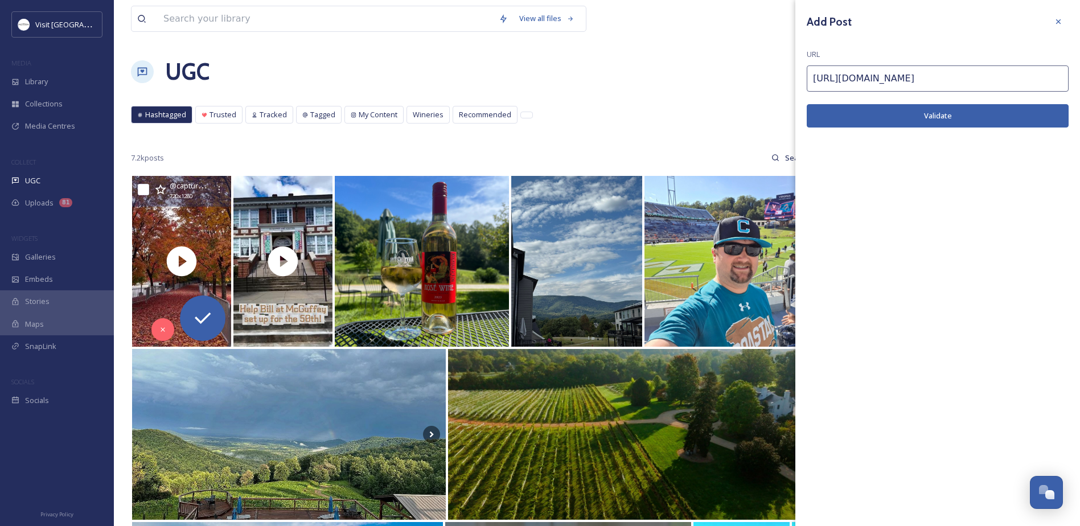
type input "[URL][DOMAIN_NAME]"
click at [857, 109] on button "Validate" at bounding box center [938, 115] width 262 height 23
click at [882, 110] on button "Add Post" at bounding box center [938, 115] width 262 height 23
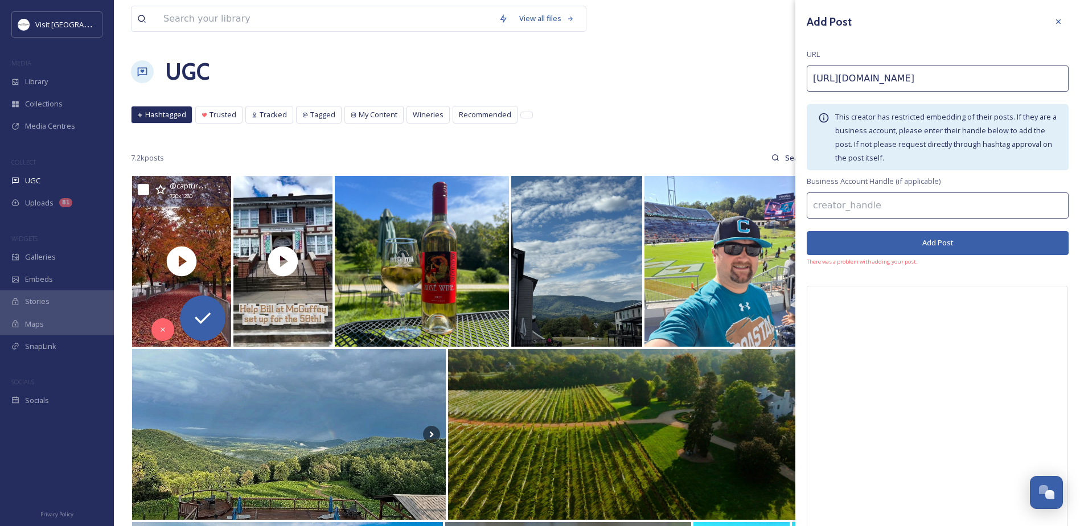
click at [834, 197] on input at bounding box center [938, 206] width 262 height 26
type input "hazymtn"
click at [989, 244] on button "Add Post" at bounding box center [938, 242] width 262 height 23
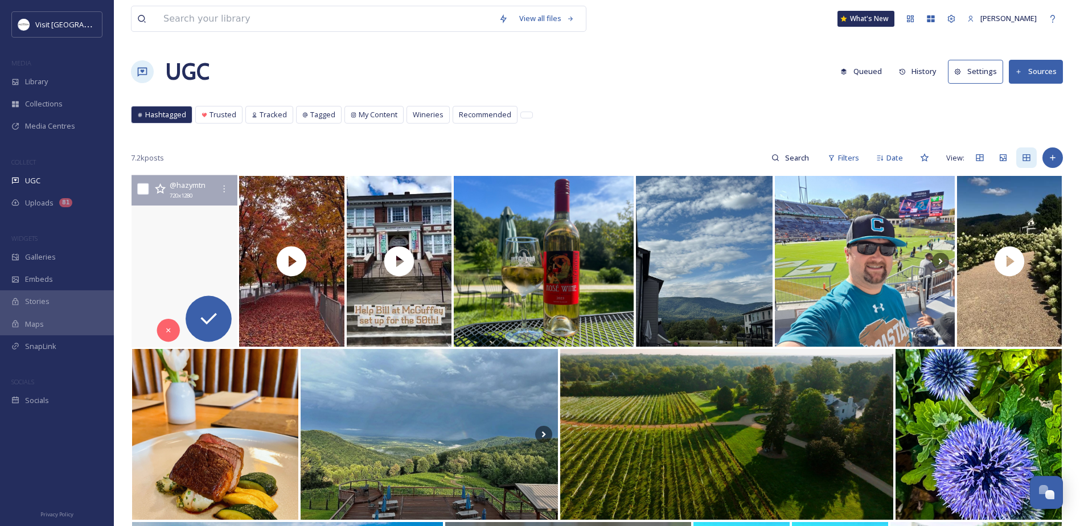
drag, startPoint x: 136, startPoint y: 303, endPoint x: 170, endPoint y: 306, distance: 33.7
click at [170, 306] on video "Daybreak at Hazy Mountain 🌞 \a\aAdd a visit to the tasting room to your weekend…" at bounding box center [185, 261] width 106 height 173
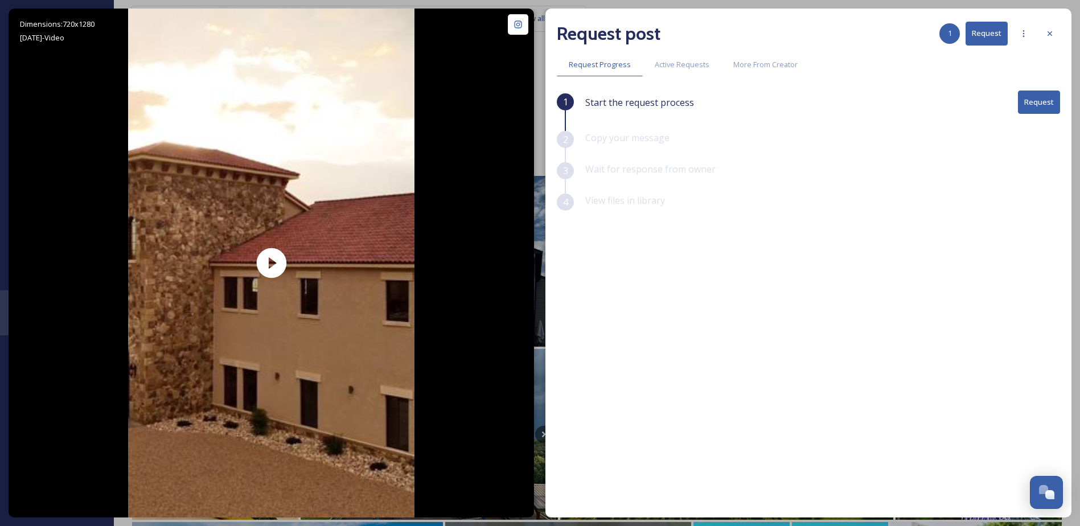
click at [1061, 34] on div "Request post 1 Request Request Progress Active Requests More From Creator 1 Sta…" at bounding box center [809, 263] width 526 height 509
click at [1055, 30] on div at bounding box center [1050, 33] width 21 height 21
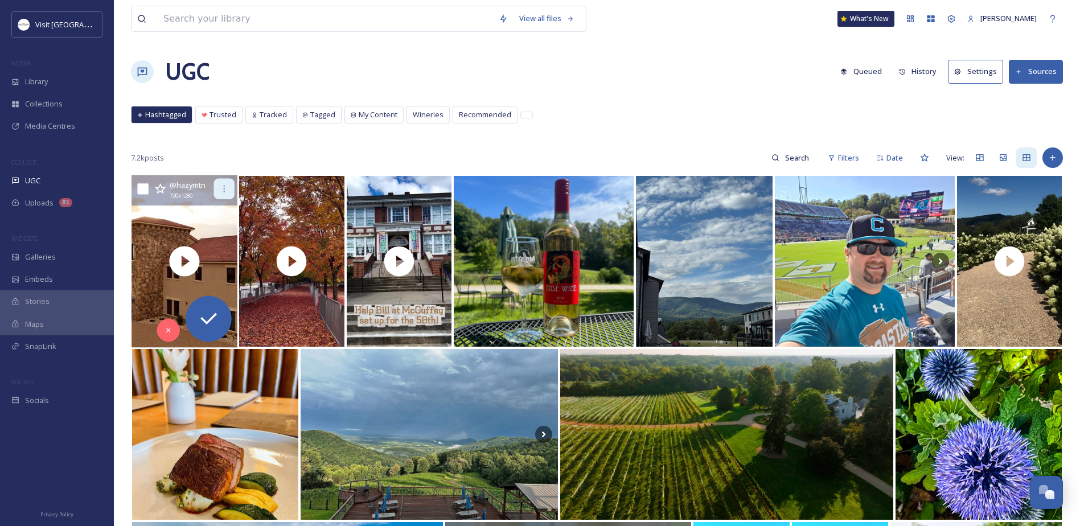
click at [219, 195] on div at bounding box center [224, 189] width 21 height 21
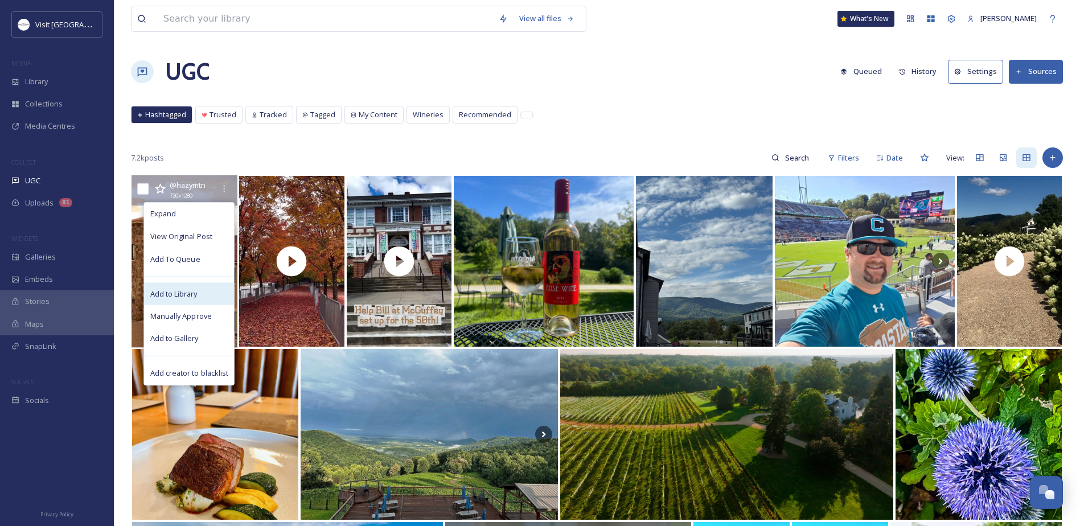
click at [183, 298] on span "Add to Library" at bounding box center [173, 293] width 47 height 11
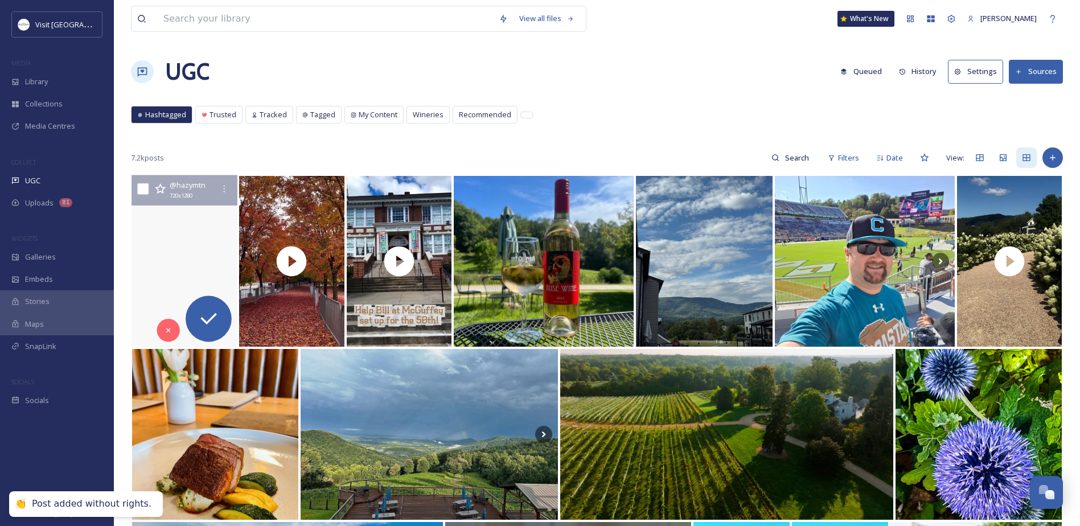
click at [176, 250] on video "Daybreak at Hazy Mountain 🌞 \a\aAdd a visit to the tasting room to your weekend…" at bounding box center [185, 261] width 106 height 173
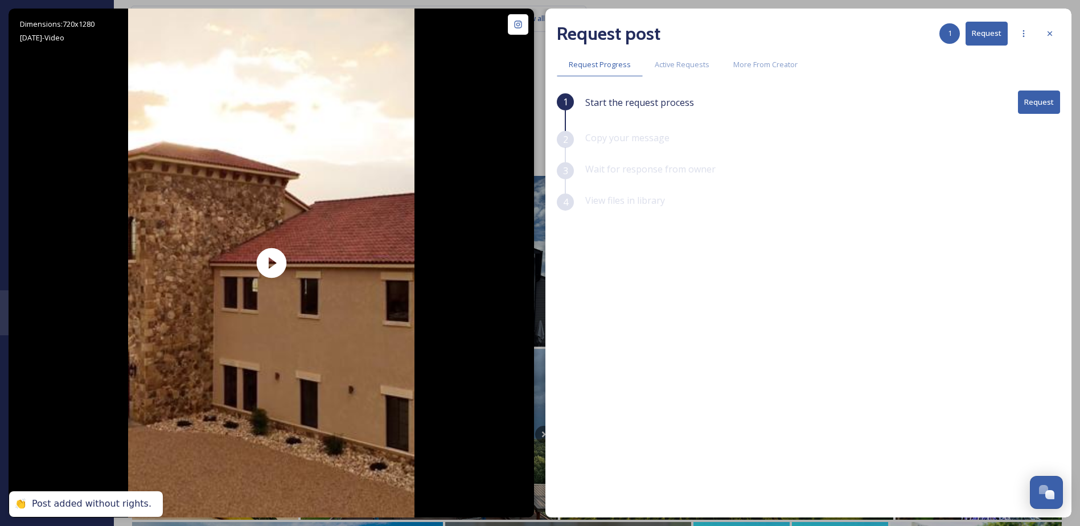
click at [1061, 95] on div "Request post 1 Request Request Progress Active Requests More From Creator 1 Sta…" at bounding box center [809, 263] width 526 height 509
click at [1052, 95] on button "Request" at bounding box center [1039, 102] width 42 height 23
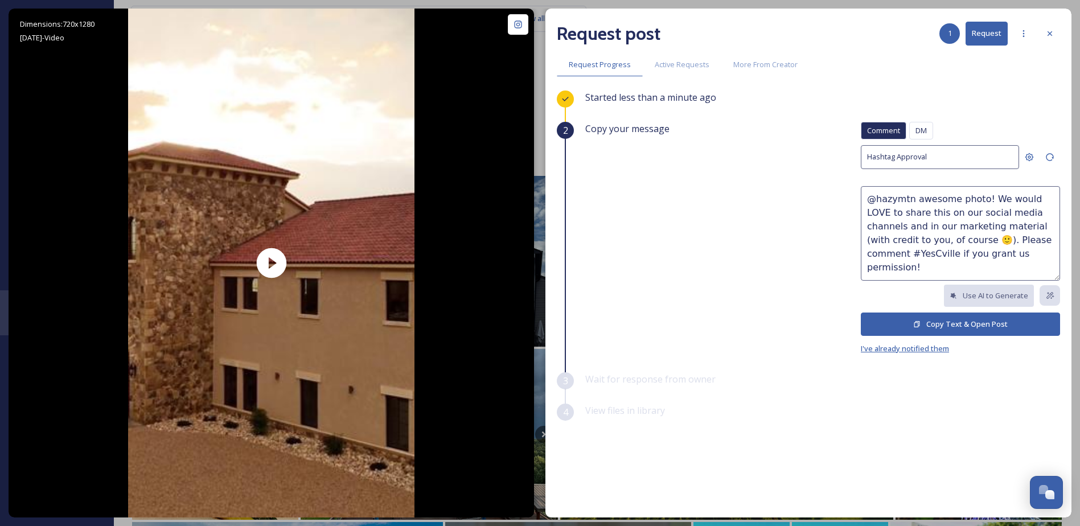
click at [911, 347] on span "I've already notified them" at bounding box center [905, 348] width 88 height 10
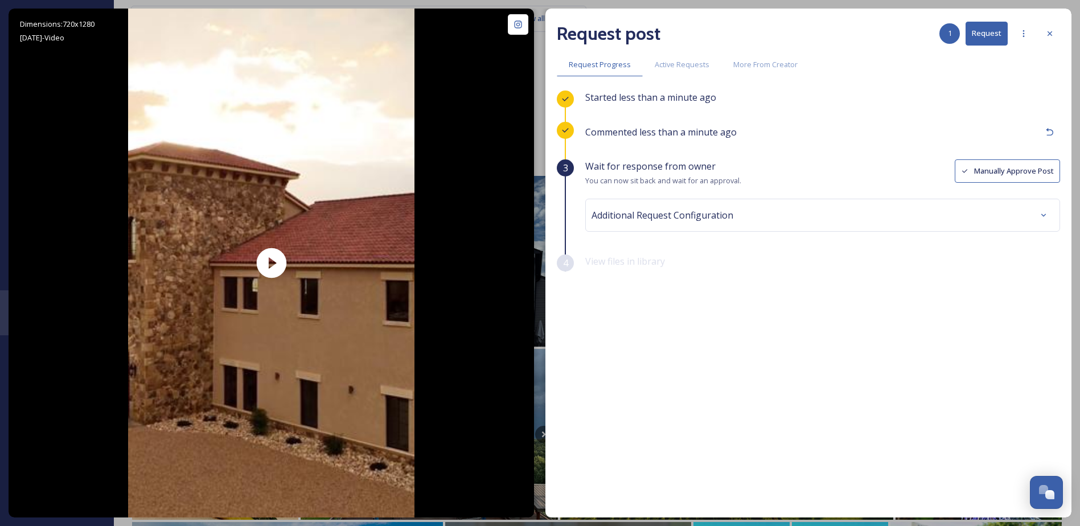
click at [1002, 167] on button "Manually Approve Post" at bounding box center [1007, 170] width 105 height 23
click at [1024, 224] on button "View file(s)" at bounding box center [1028, 215] width 63 height 23
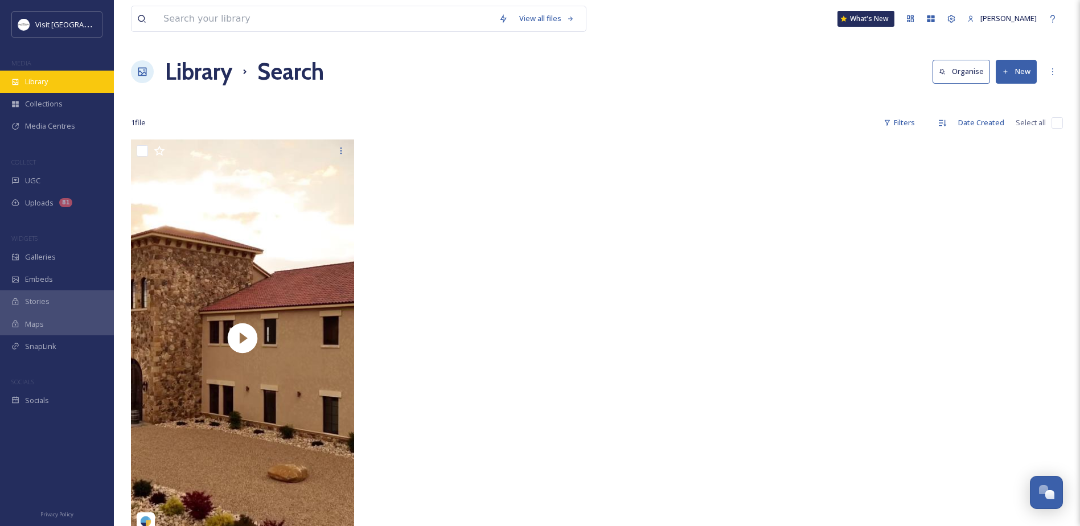
click at [54, 83] on div "Library" at bounding box center [57, 82] width 114 height 22
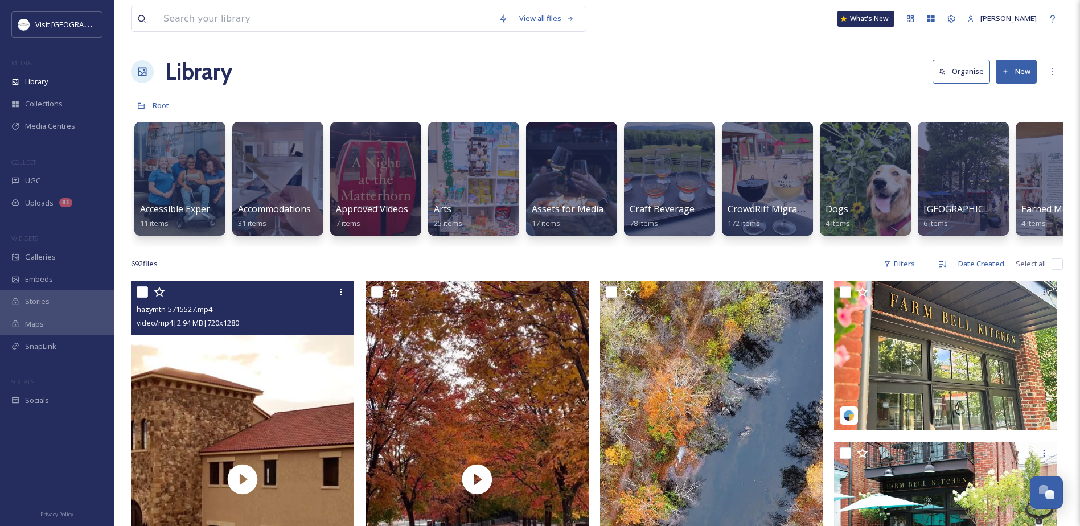
click at [145, 298] on input "checkbox" at bounding box center [142, 291] width 11 height 11
checkbox input "true"
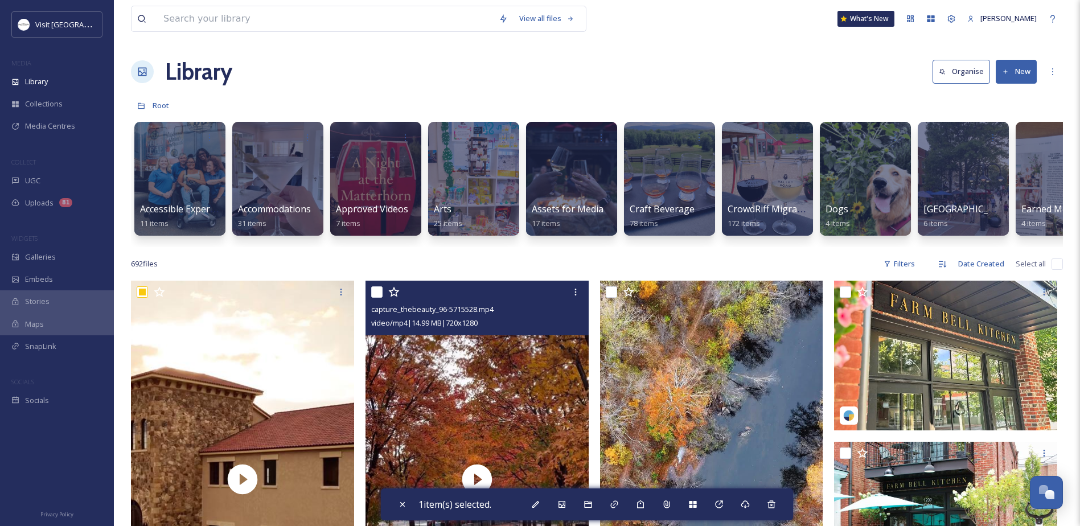
drag, startPoint x: 378, startPoint y: 298, endPoint x: 390, endPoint y: 298, distance: 12.0
click at [379, 298] on input "checkbox" at bounding box center [376, 291] width 11 height 11
checkbox input "true"
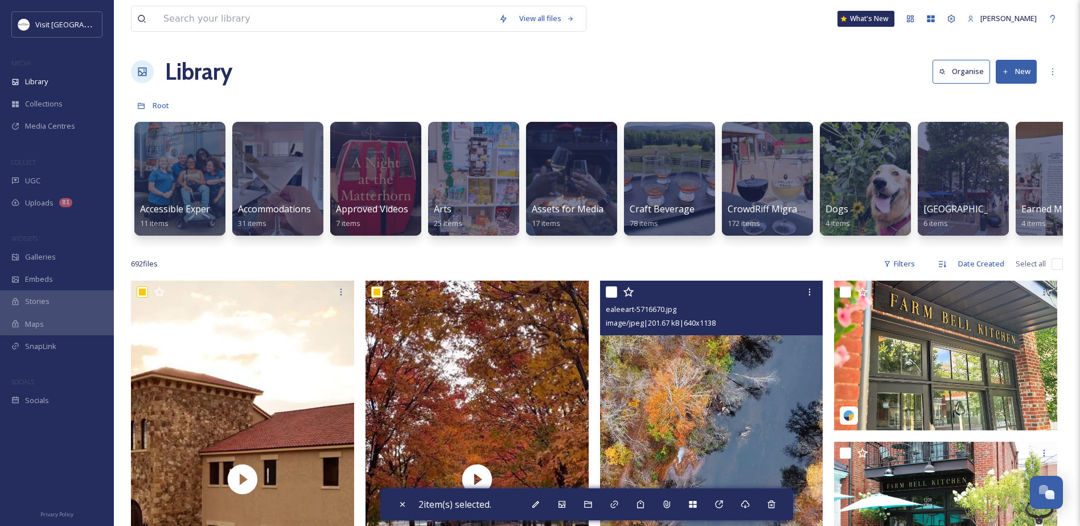
click at [612, 298] on input "checkbox" at bounding box center [611, 291] width 11 height 11
checkbox input "true"
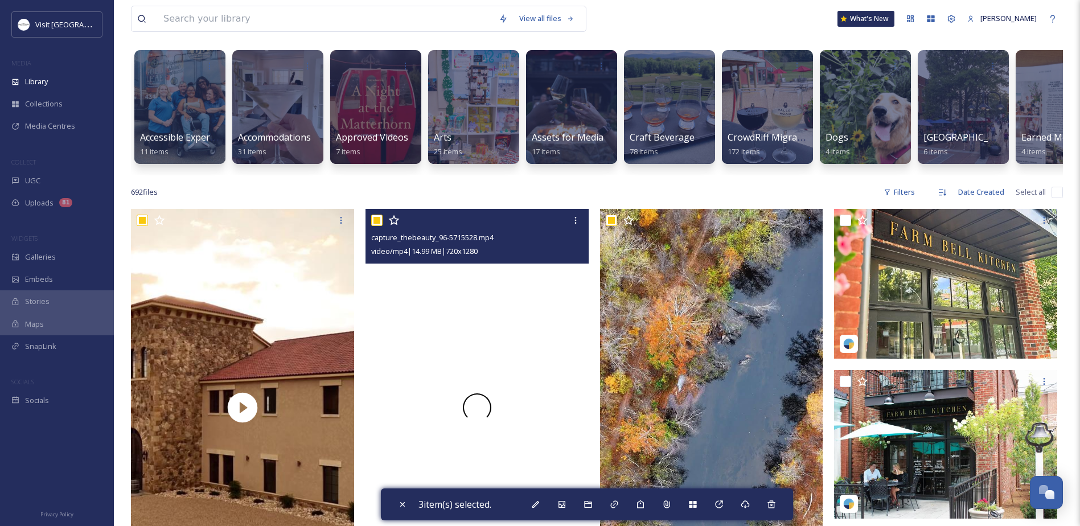
scroll to position [171, 0]
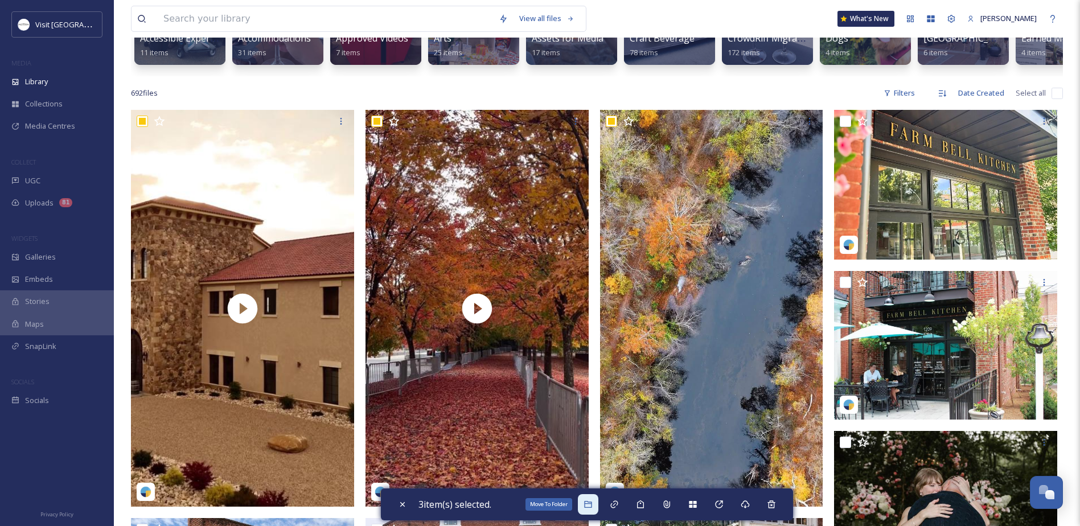
click at [588, 500] on icon at bounding box center [588, 504] width 9 height 9
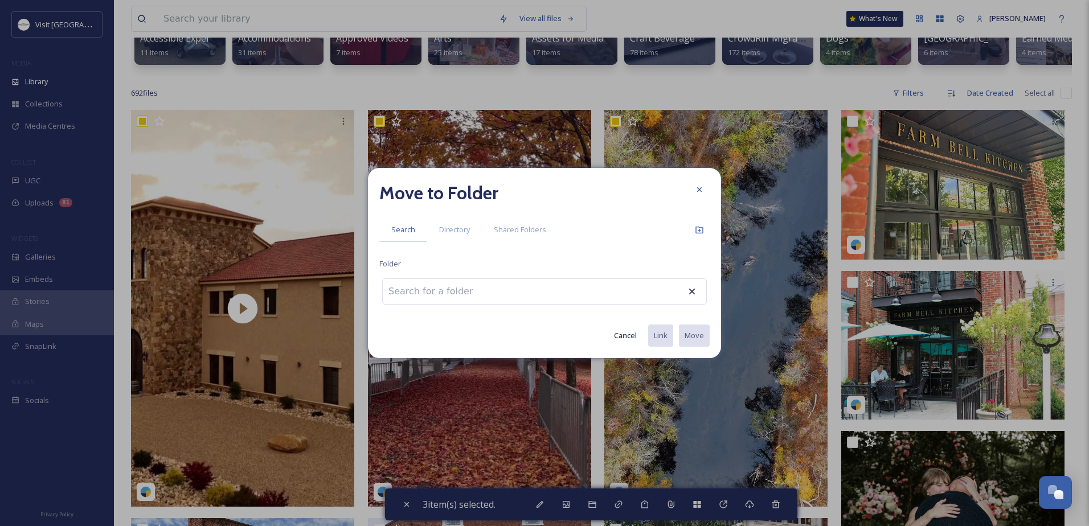
click at [493, 292] on input at bounding box center [445, 291] width 125 height 25
click at [492, 288] on input at bounding box center [445, 291] width 125 height 25
click at [393, 284] on input at bounding box center [445, 291] width 125 height 25
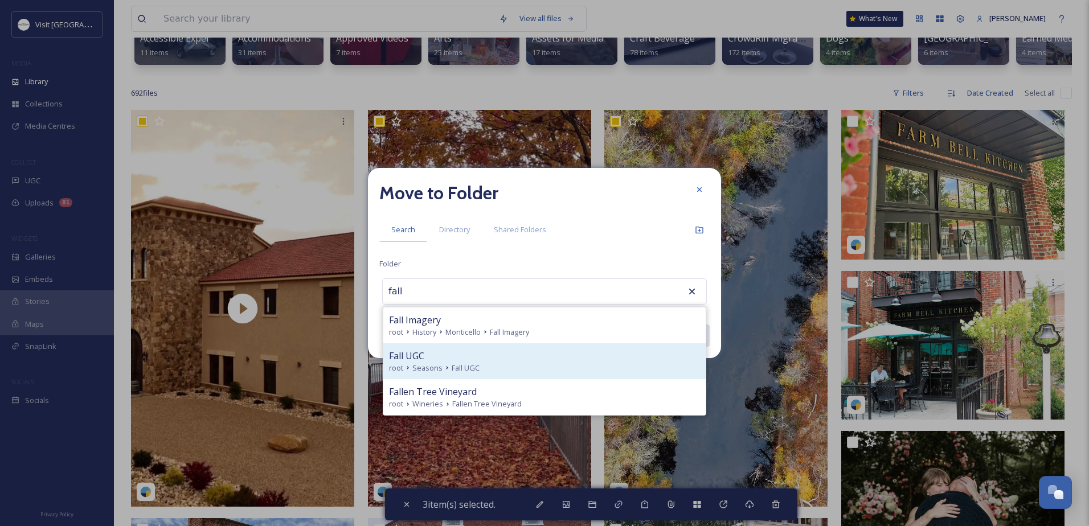
click at [440, 357] on div "Fall UGC" at bounding box center [544, 356] width 311 height 14
type input "Fall UGC"
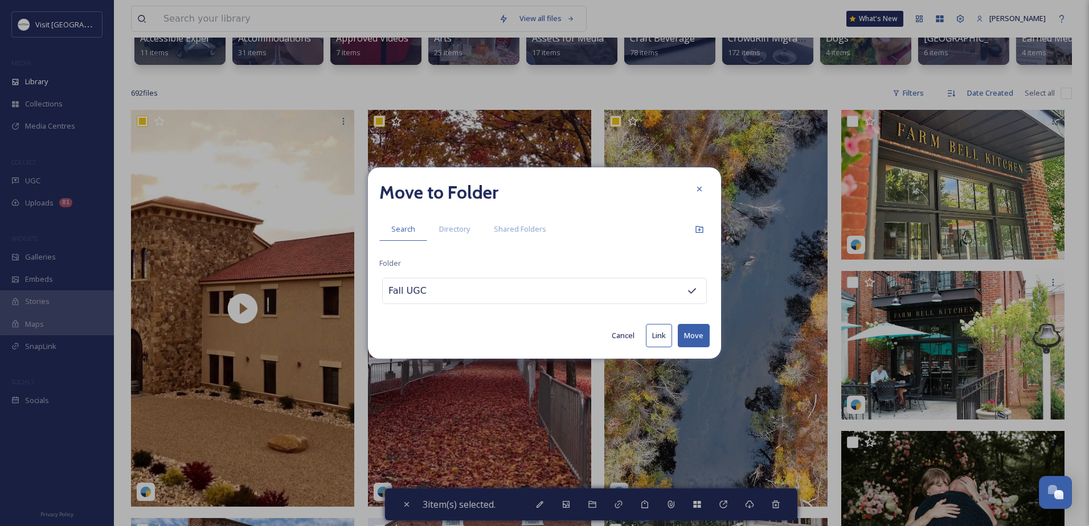
click at [689, 335] on button "Move" at bounding box center [694, 335] width 32 height 23
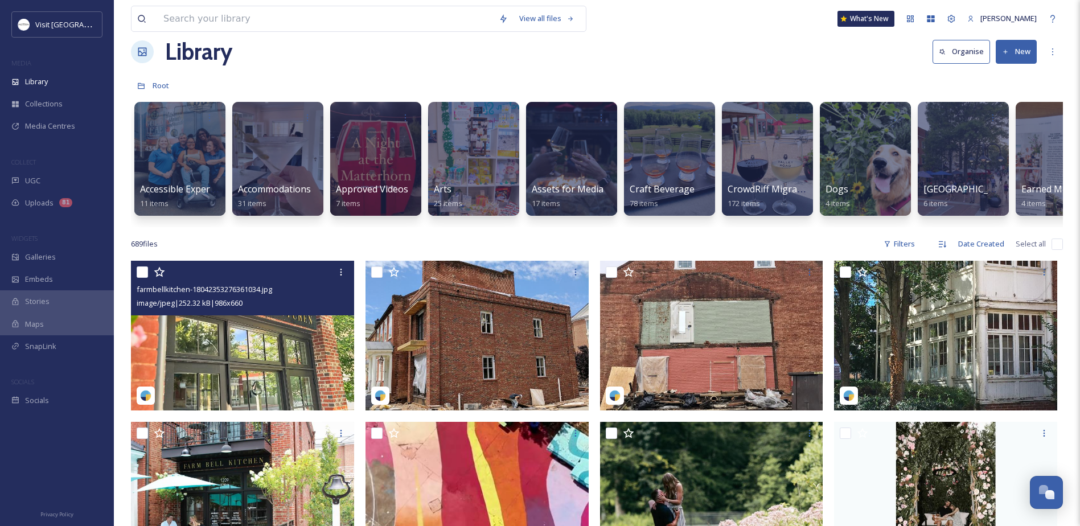
scroll to position [0, 0]
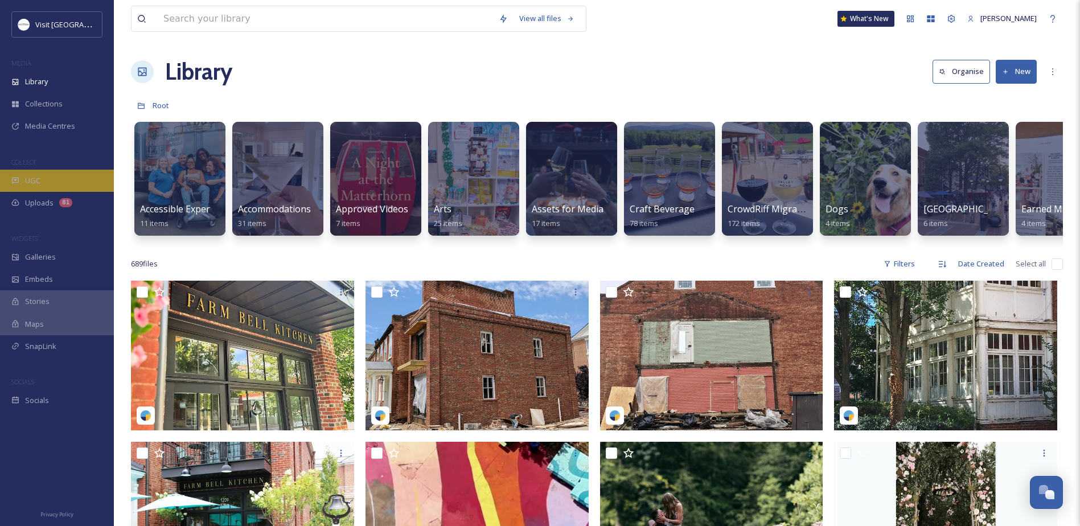
click at [36, 184] on span "UGC" at bounding box center [32, 180] width 15 height 11
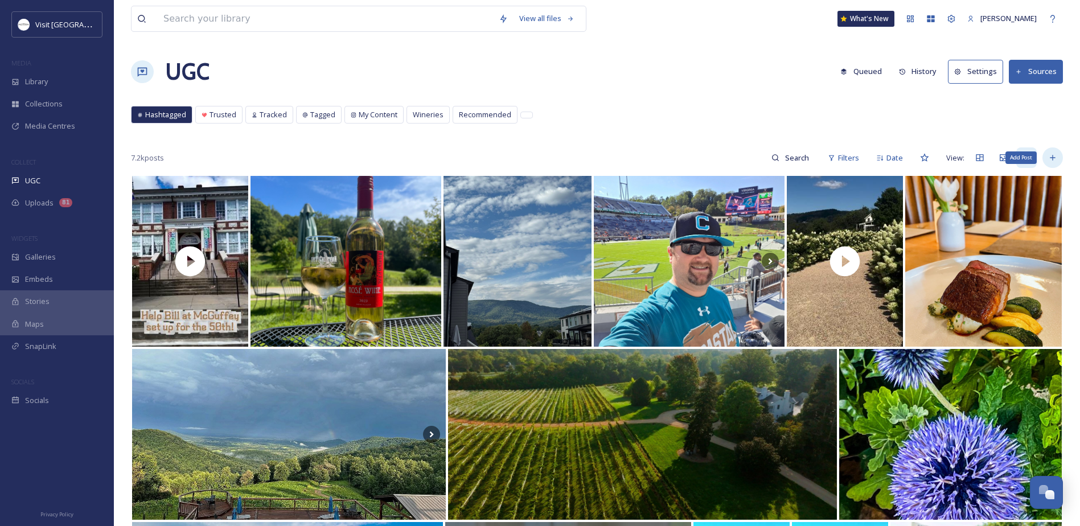
click at [1049, 155] on icon at bounding box center [1053, 157] width 9 height 9
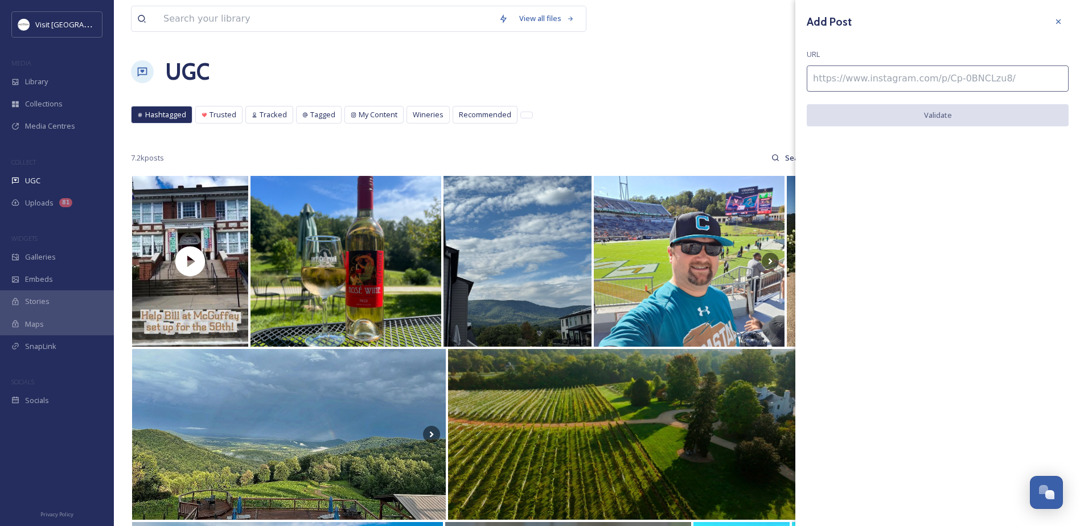
click at [896, 79] on input at bounding box center [938, 78] width 262 height 26
paste input "[URL][DOMAIN_NAME]"
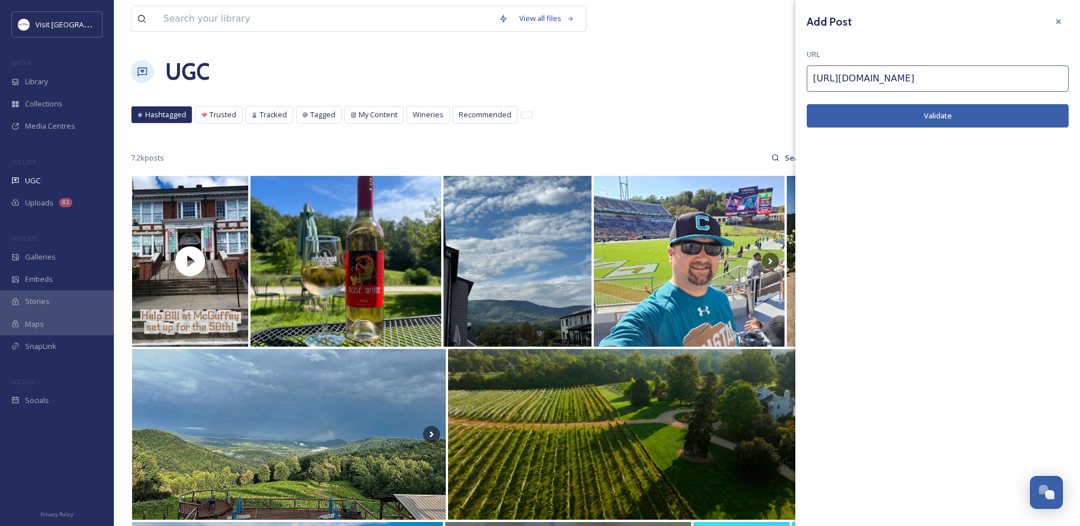
type input "[URL][DOMAIN_NAME]"
click at [879, 111] on button "Validate" at bounding box center [938, 115] width 262 height 23
click at [855, 113] on button "Add Post" at bounding box center [938, 115] width 262 height 23
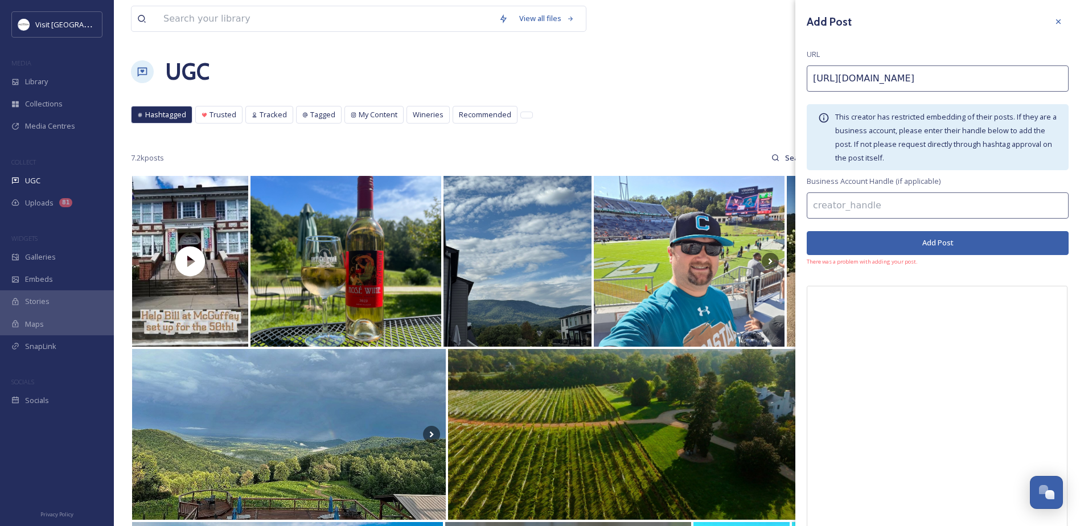
click at [906, 210] on input at bounding box center [938, 206] width 262 height 26
click at [843, 196] on input at bounding box center [938, 206] width 262 height 26
type input "abovevirginia"
click at [840, 241] on button "Add Post" at bounding box center [938, 242] width 262 height 23
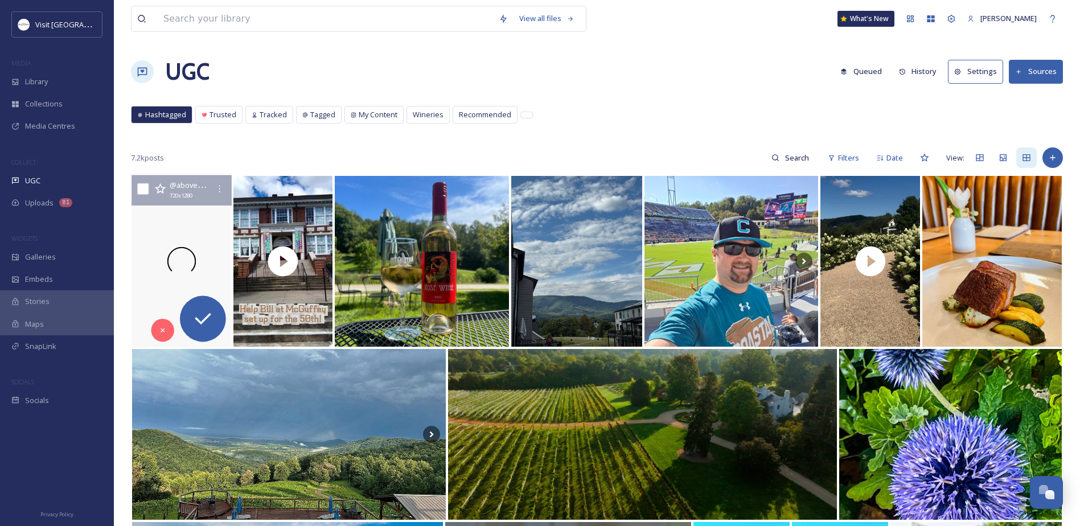
click at [194, 285] on div at bounding box center [182, 261] width 104 height 173
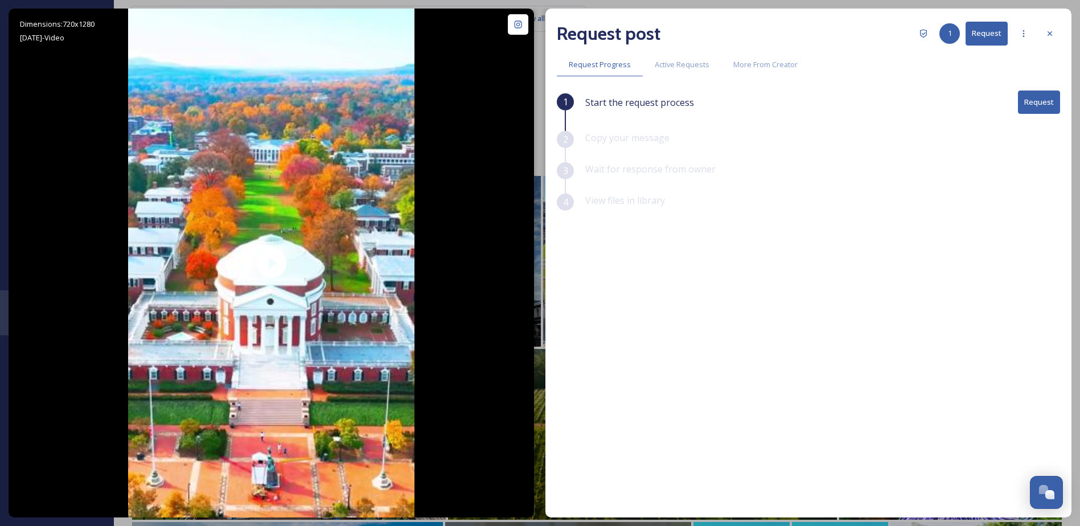
click at [1027, 107] on button "Request" at bounding box center [1039, 102] width 42 height 23
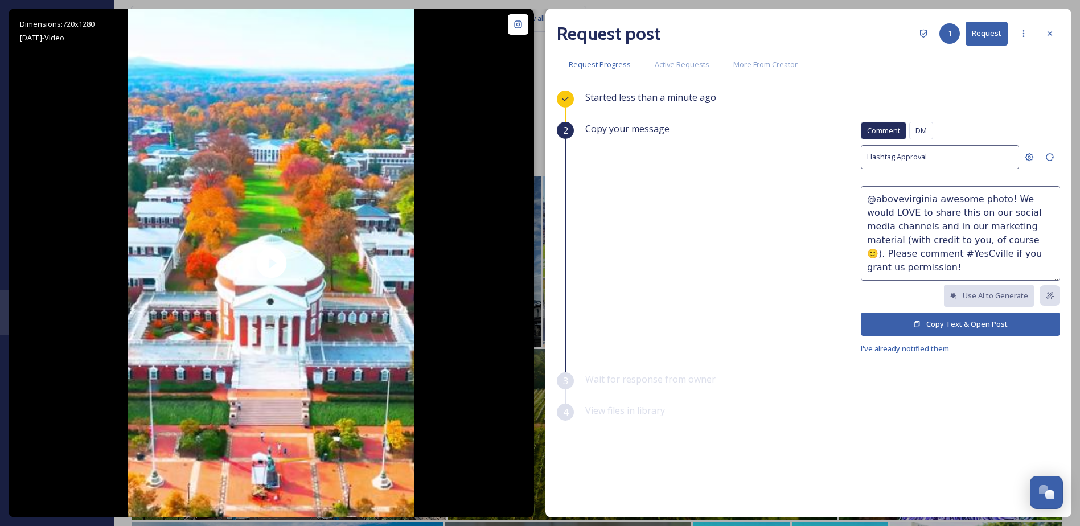
click at [937, 350] on span "I've already notified them" at bounding box center [905, 348] width 88 height 10
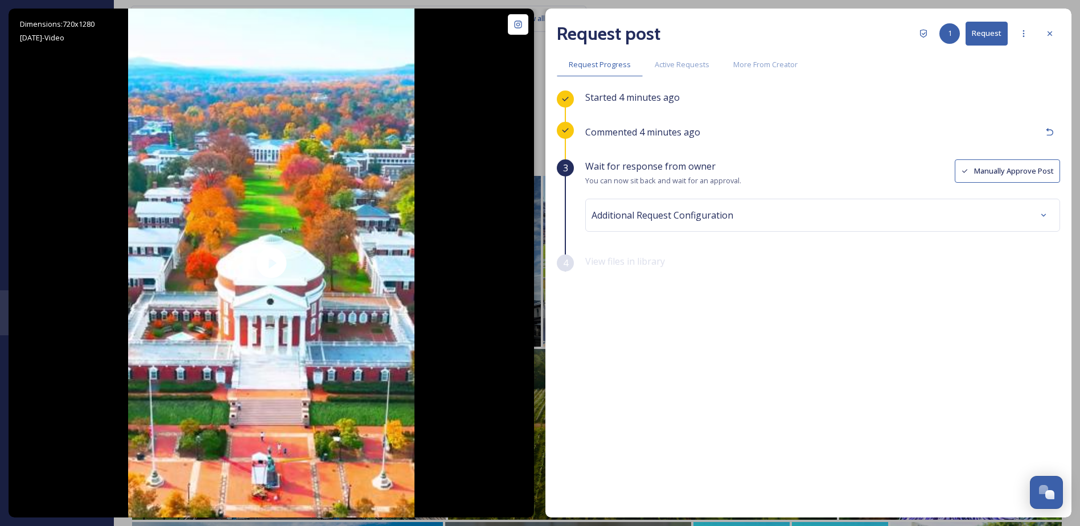
click at [1001, 161] on button "Manually Approve Post" at bounding box center [1007, 170] width 105 height 23
